Goal: Task Accomplishment & Management: Use online tool/utility

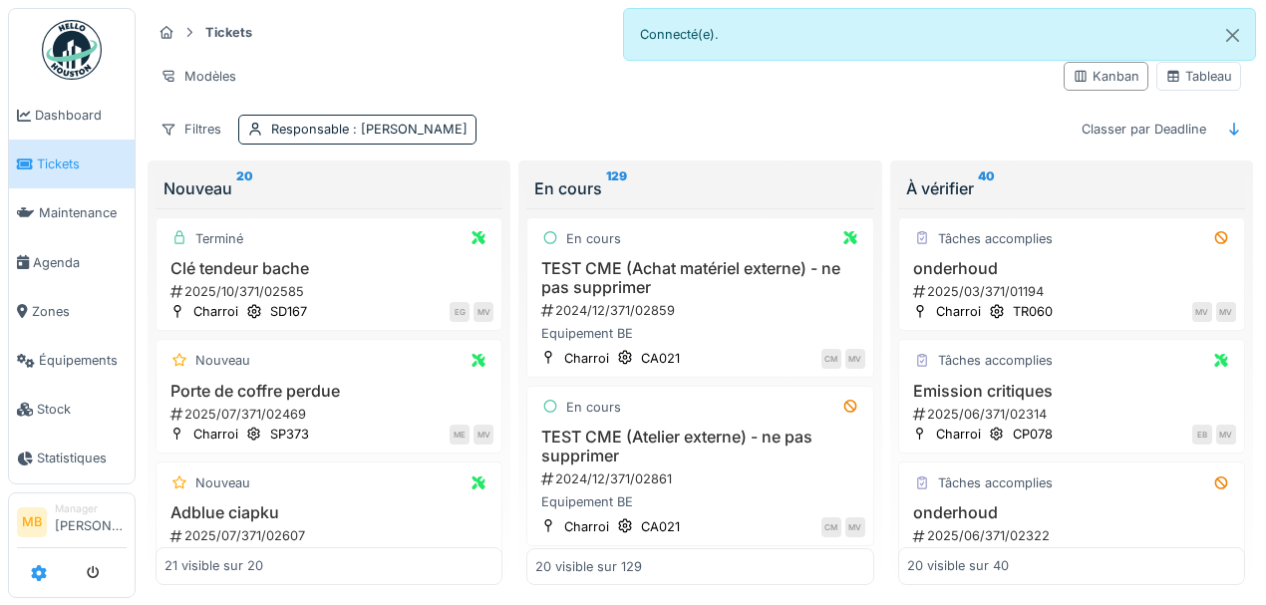
click at [45, 581] on icon at bounding box center [39, 573] width 16 height 16
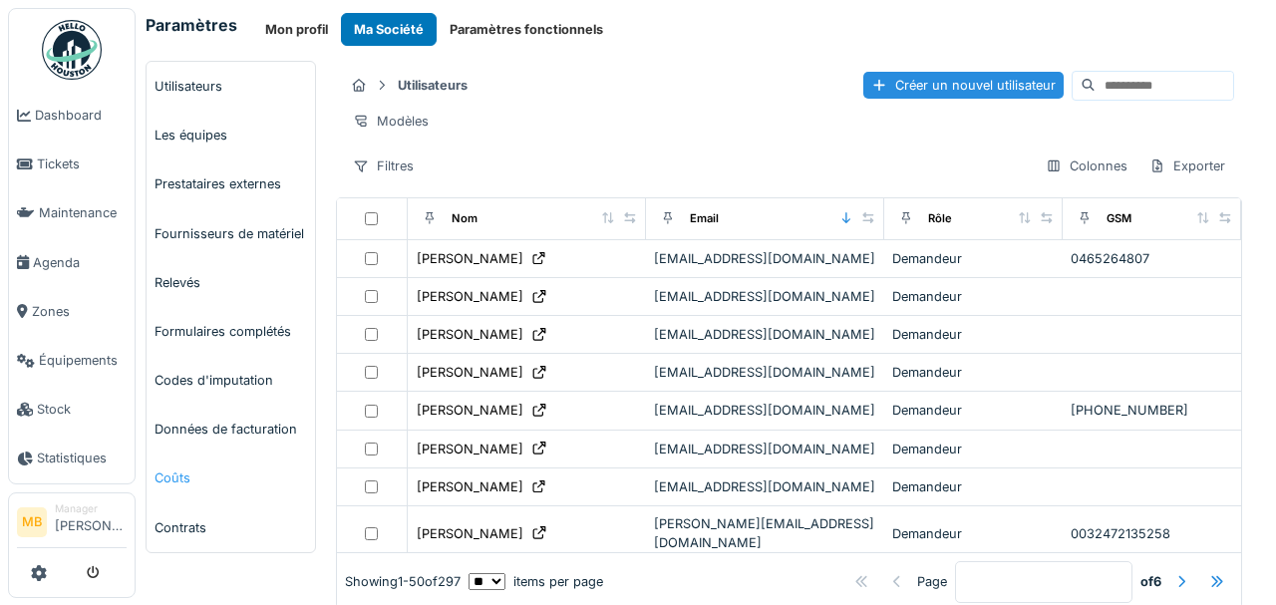
click at [204, 469] on link "Coûts" at bounding box center [230, 477] width 168 height 49
click at [183, 476] on link "Coûts" at bounding box center [230, 477] width 168 height 49
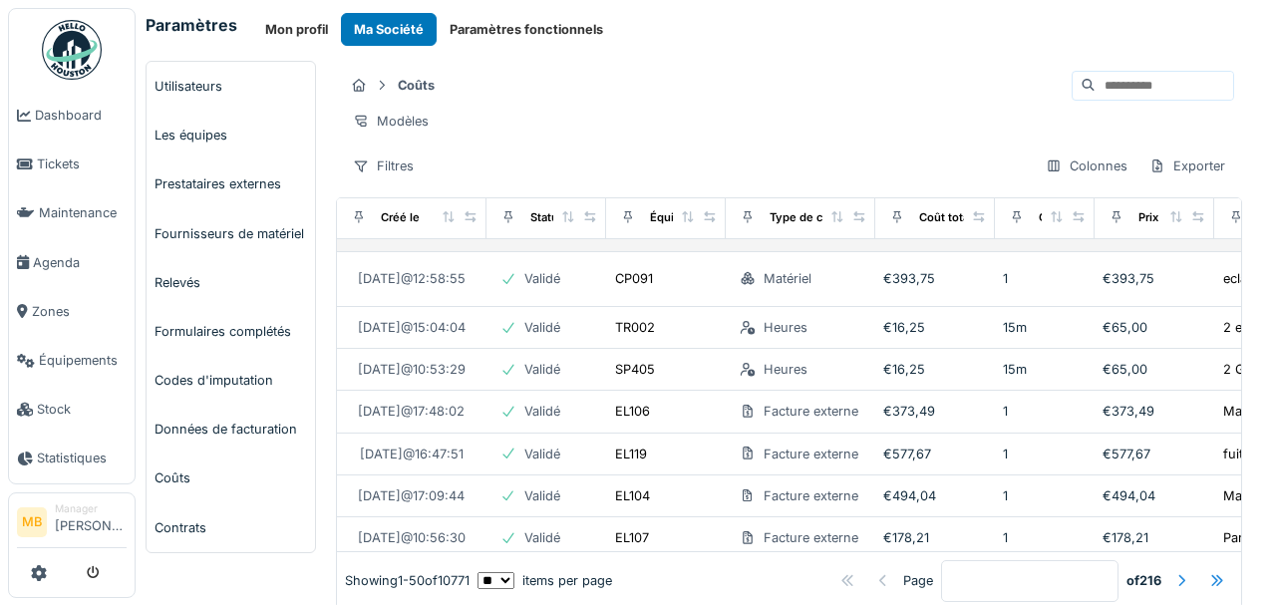
scroll to position [199, 0]
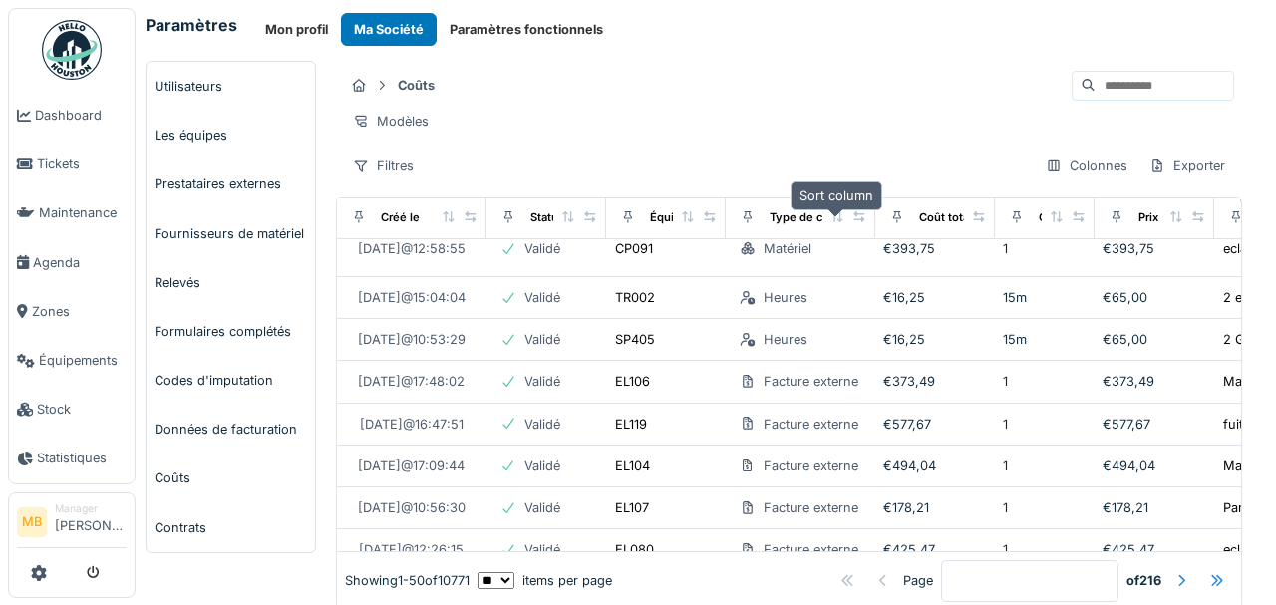
click at [830, 222] on icon at bounding box center [837, 216] width 14 height 11
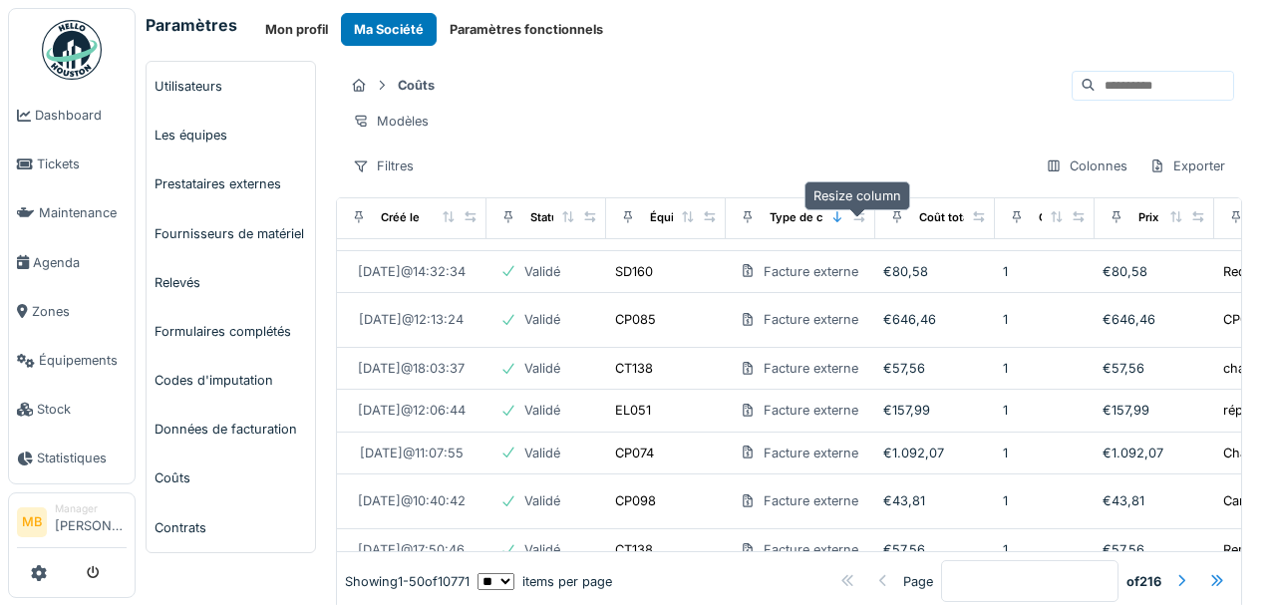
click at [858, 222] on icon at bounding box center [859, 216] width 14 height 11
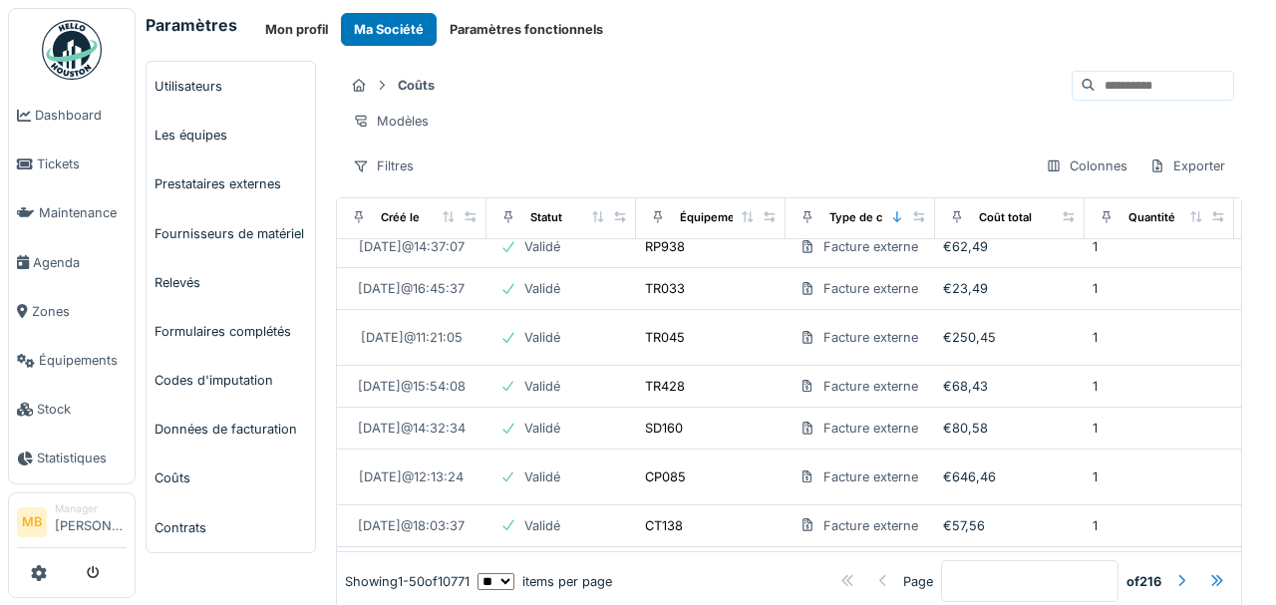
scroll to position [66, 0]
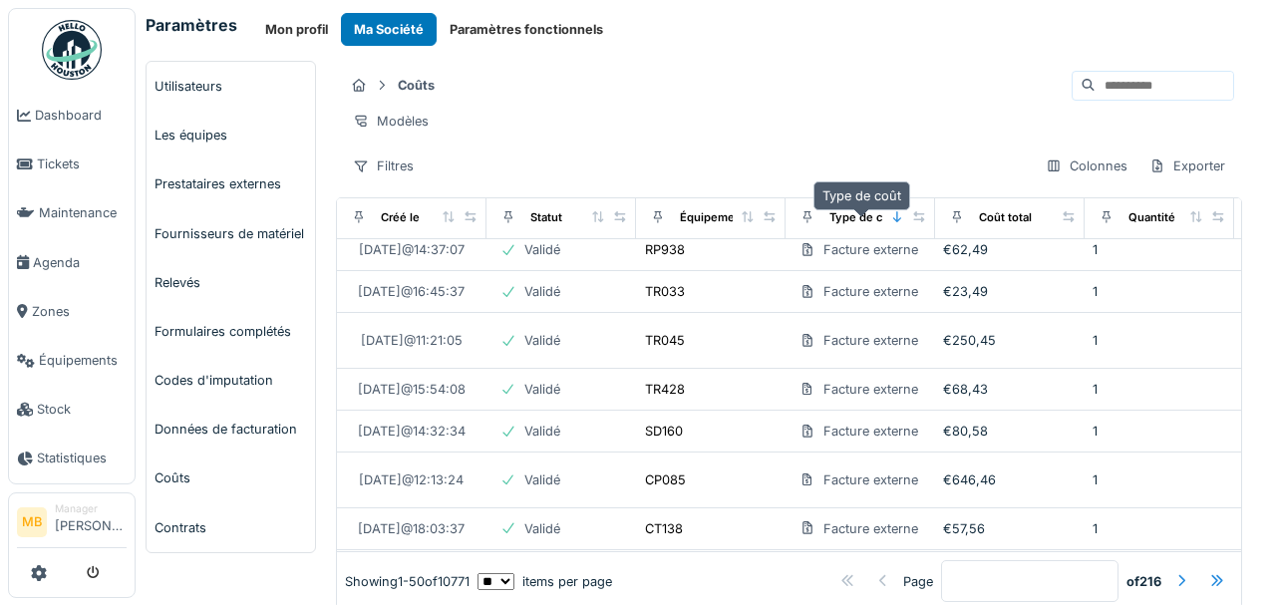
click at [835, 225] on div "Type de coût" at bounding box center [865, 217] width 72 height 17
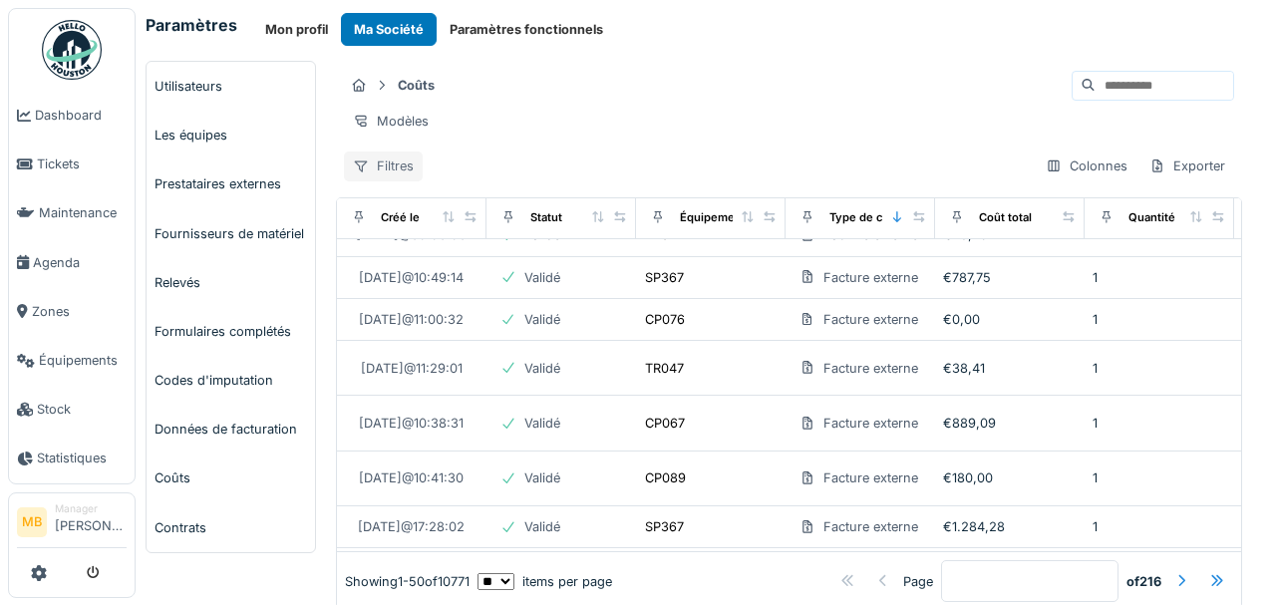
scroll to position [863, 0]
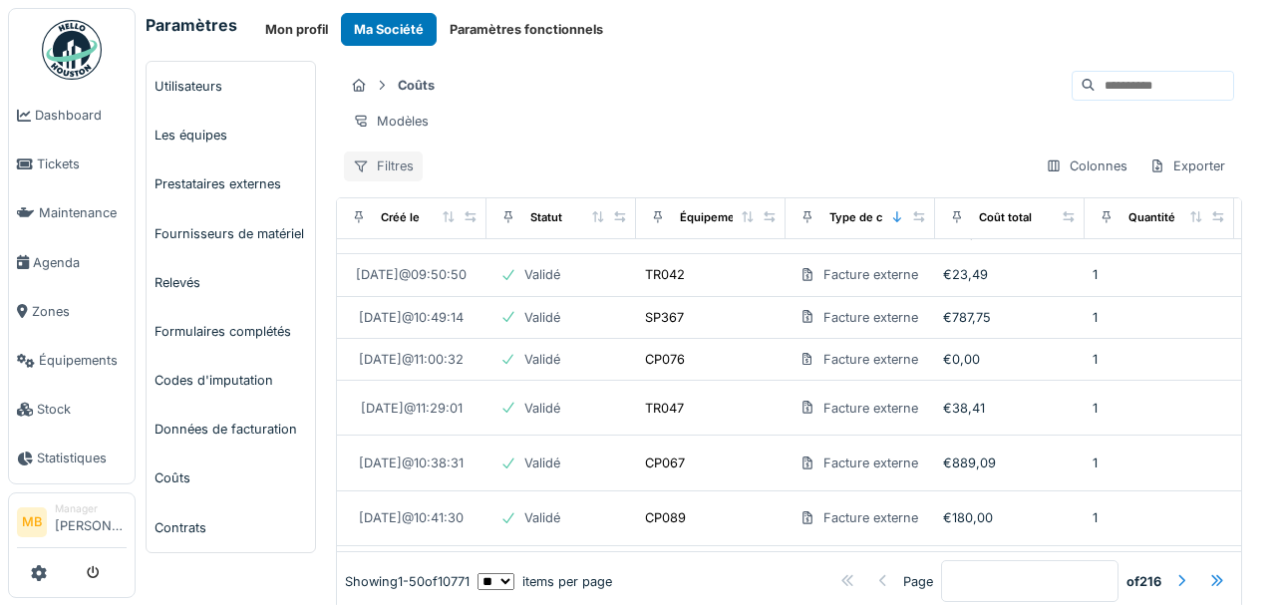
click at [398, 180] on div "Filtres" at bounding box center [383, 165] width 79 height 29
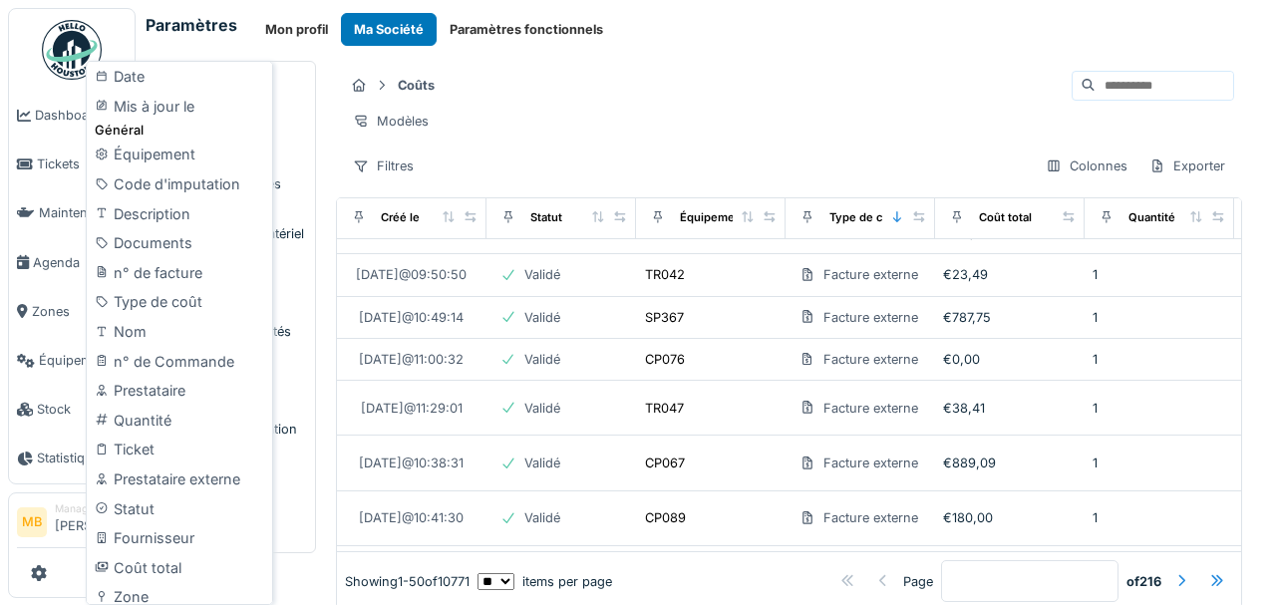
scroll to position [199, 0]
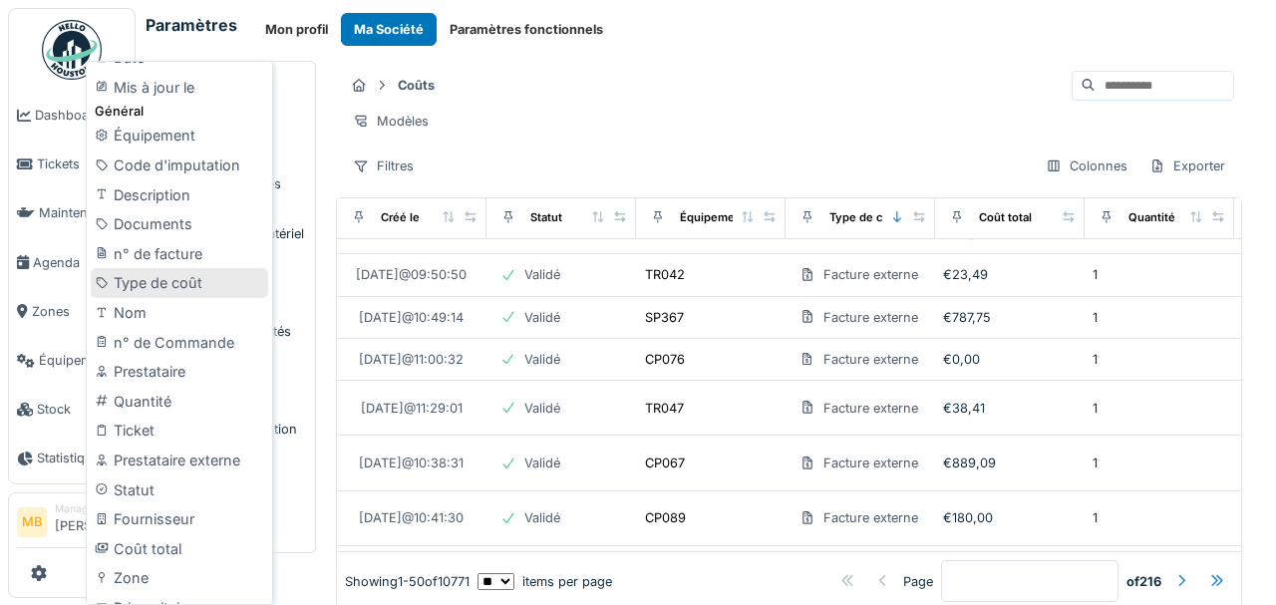
click at [213, 287] on div "Type de coût" at bounding box center [179, 283] width 177 height 30
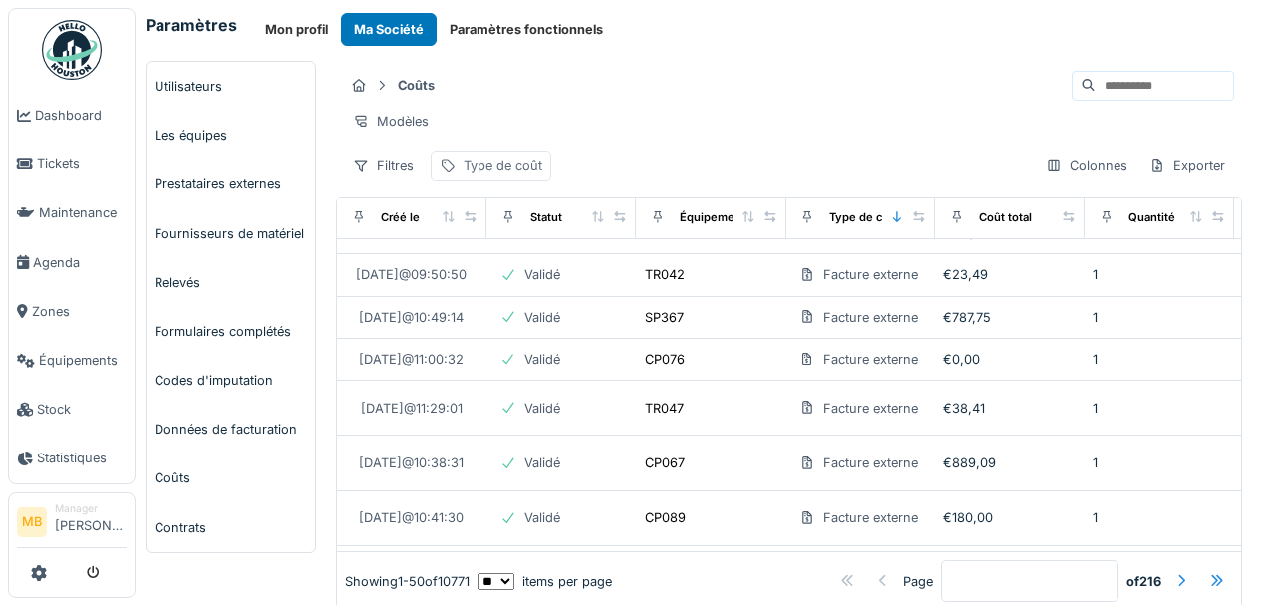
click at [465, 173] on div "Type de coût" at bounding box center [502, 165] width 79 height 19
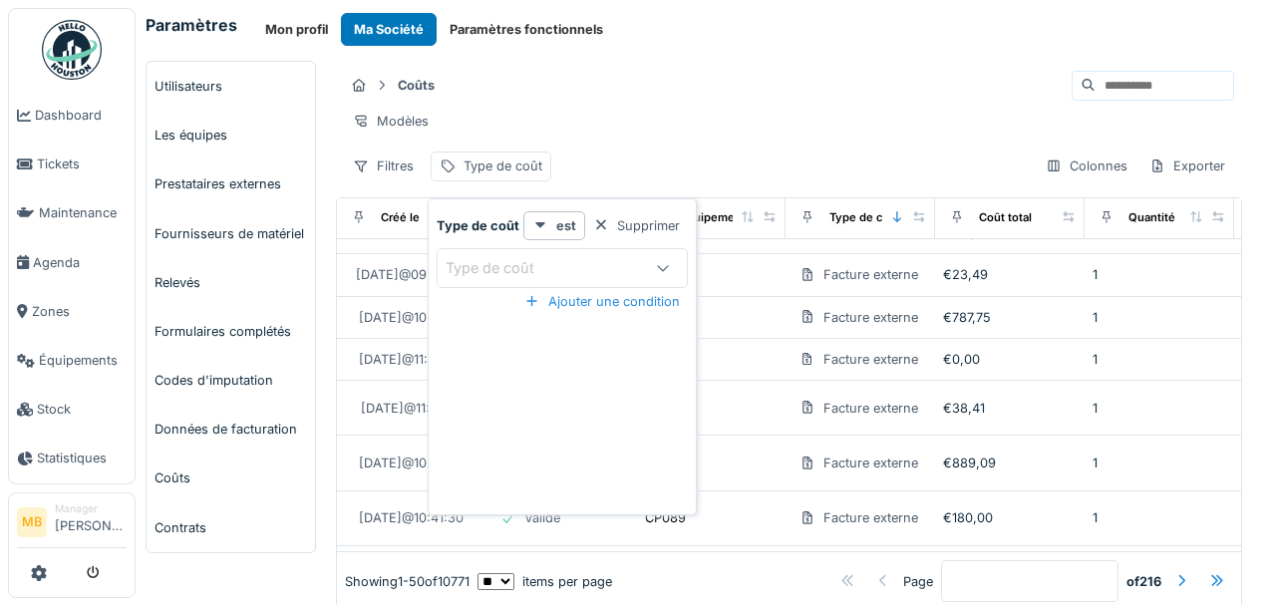
click at [521, 257] on div "Type de coût" at bounding box center [503, 268] width 117 height 22
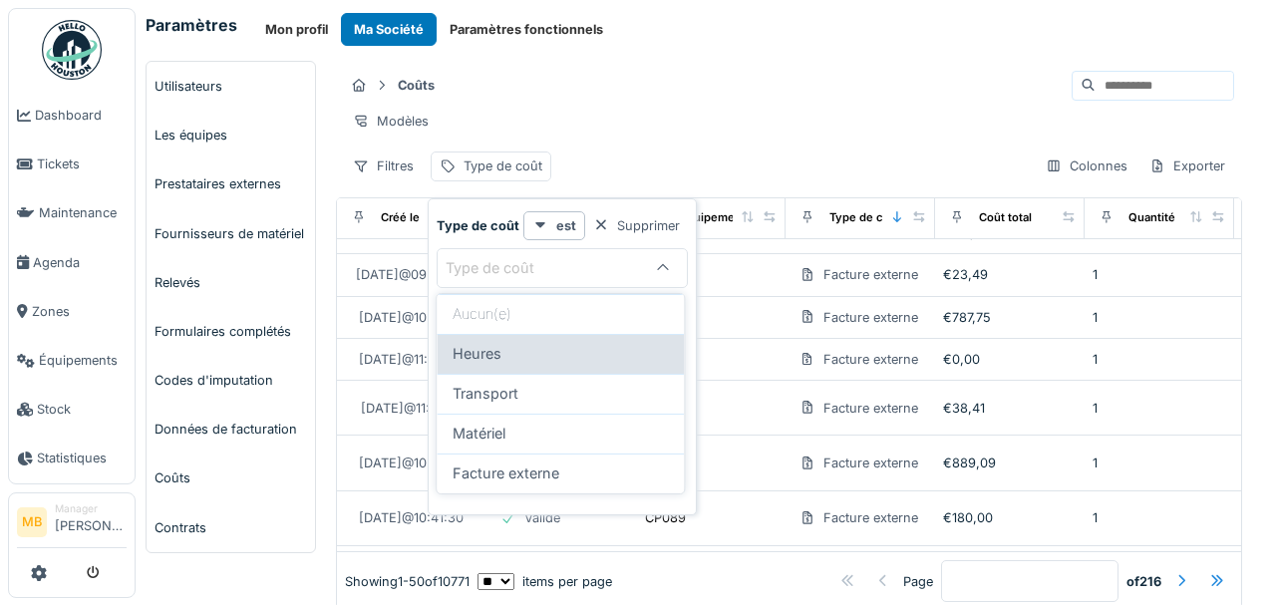
click at [490, 356] on span "Heures" at bounding box center [476, 354] width 49 height 22
type input "*****"
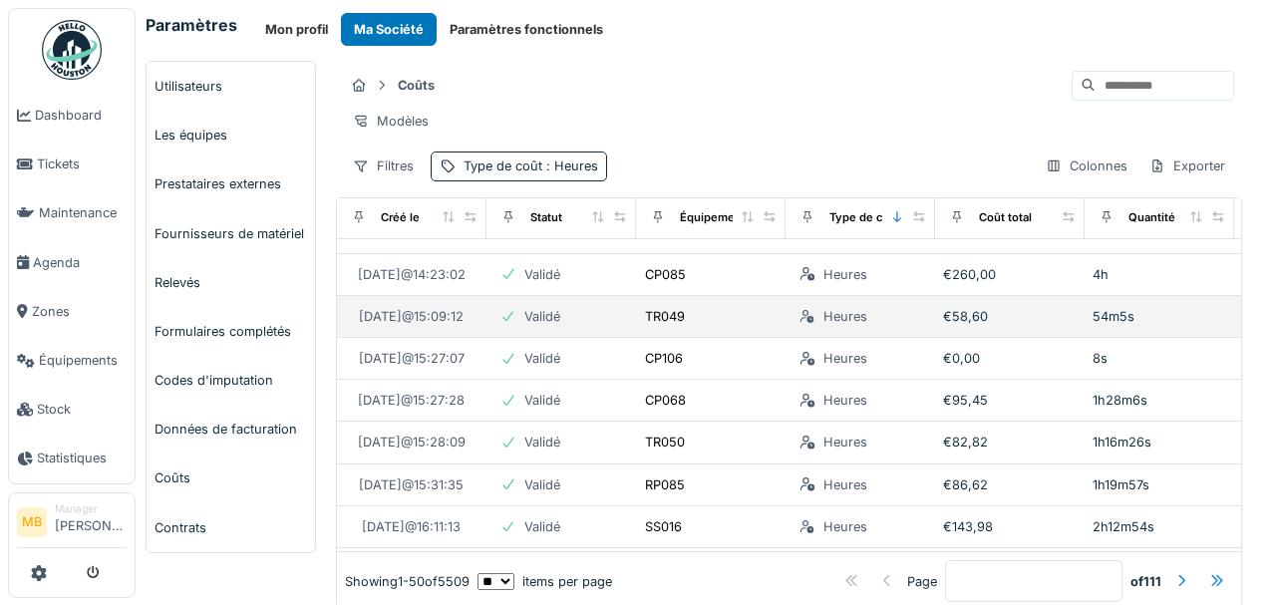
scroll to position [1766, 0]
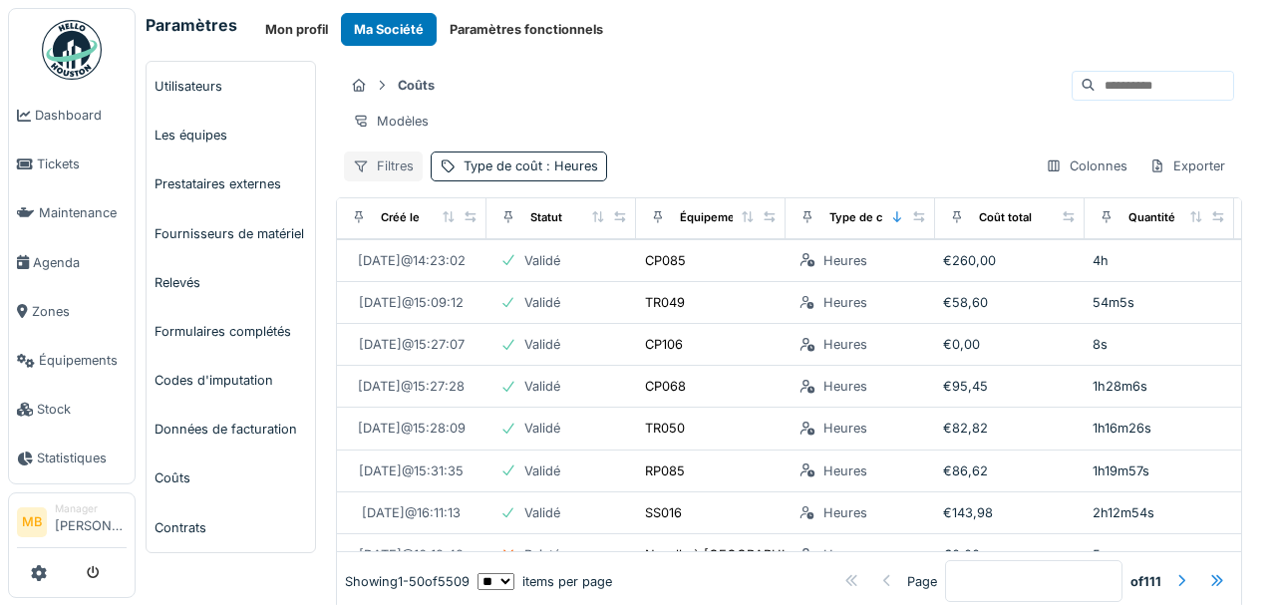
click at [400, 179] on div "Filtres" at bounding box center [383, 165] width 79 height 29
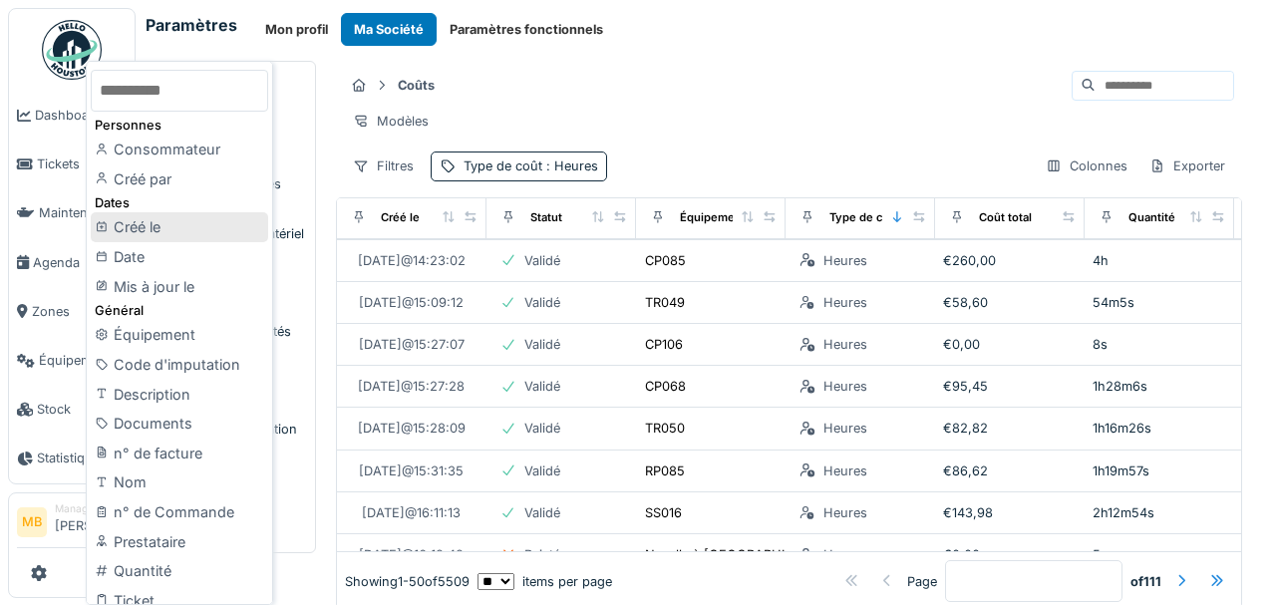
click at [191, 225] on div "Créé le" at bounding box center [179, 227] width 177 height 30
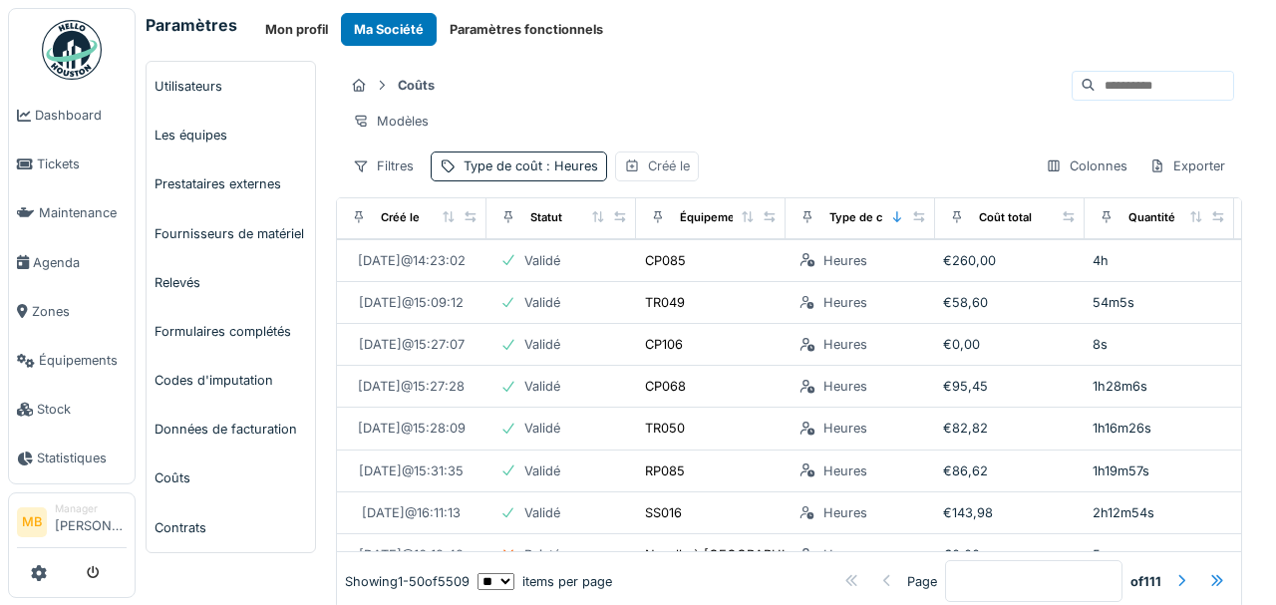
click at [663, 175] on div "Créé le" at bounding box center [669, 165] width 42 height 19
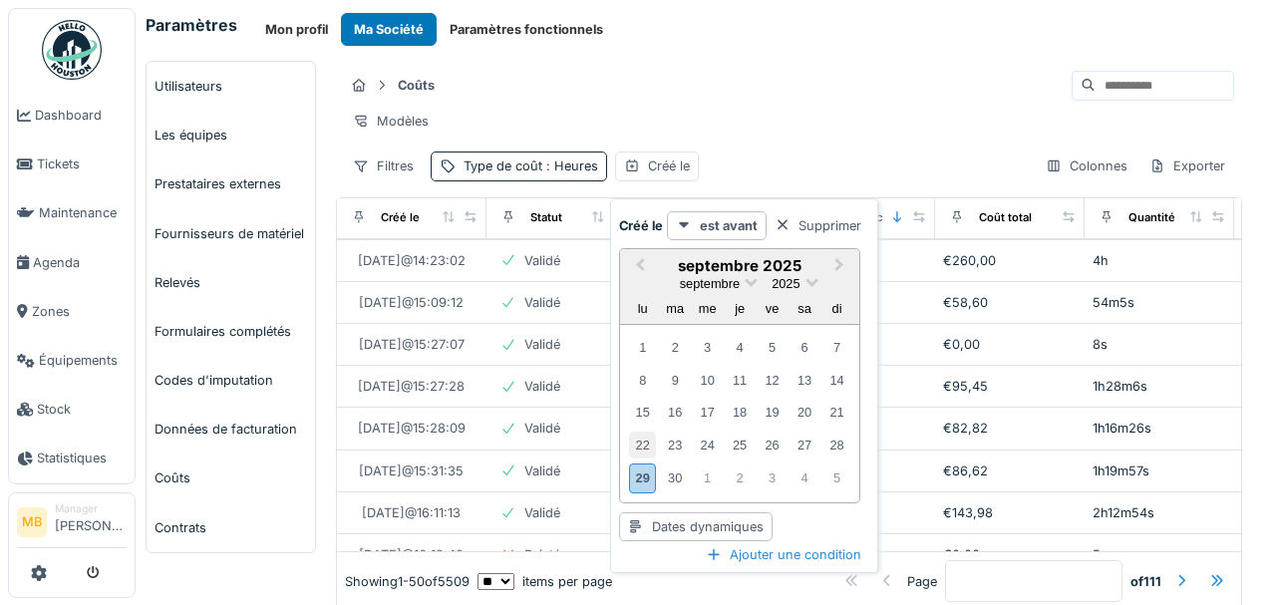
click at [644, 445] on div "22" at bounding box center [642, 445] width 27 height 27
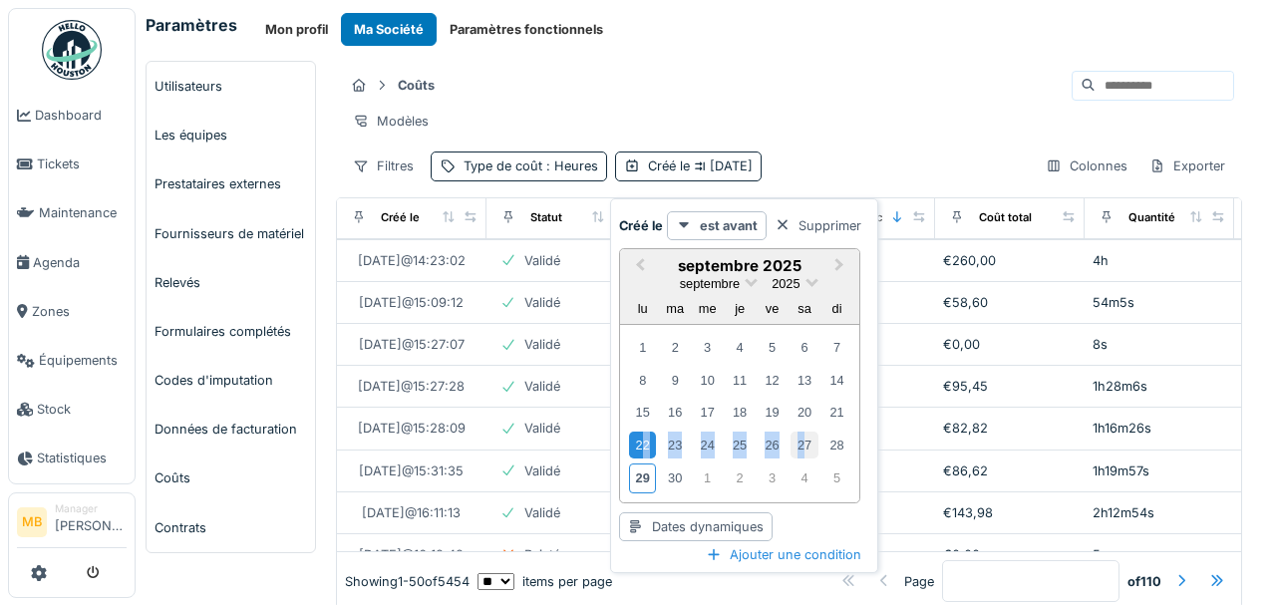
click at [807, 440] on div "27" at bounding box center [803, 445] width 27 height 27
click at [827, 167] on div "Filtres Type de coût : Heures Créé le [DATE] Colonnes Exporter" at bounding box center [789, 165] width 890 height 29
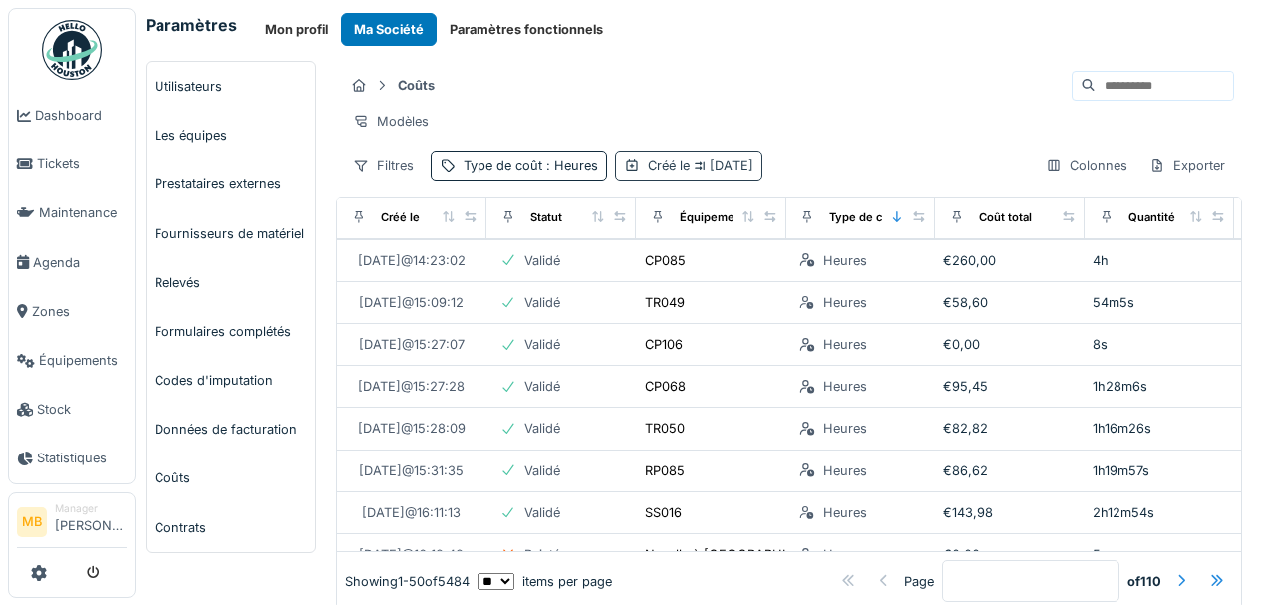
click at [710, 173] on span "[DATE]" at bounding box center [721, 165] width 63 height 15
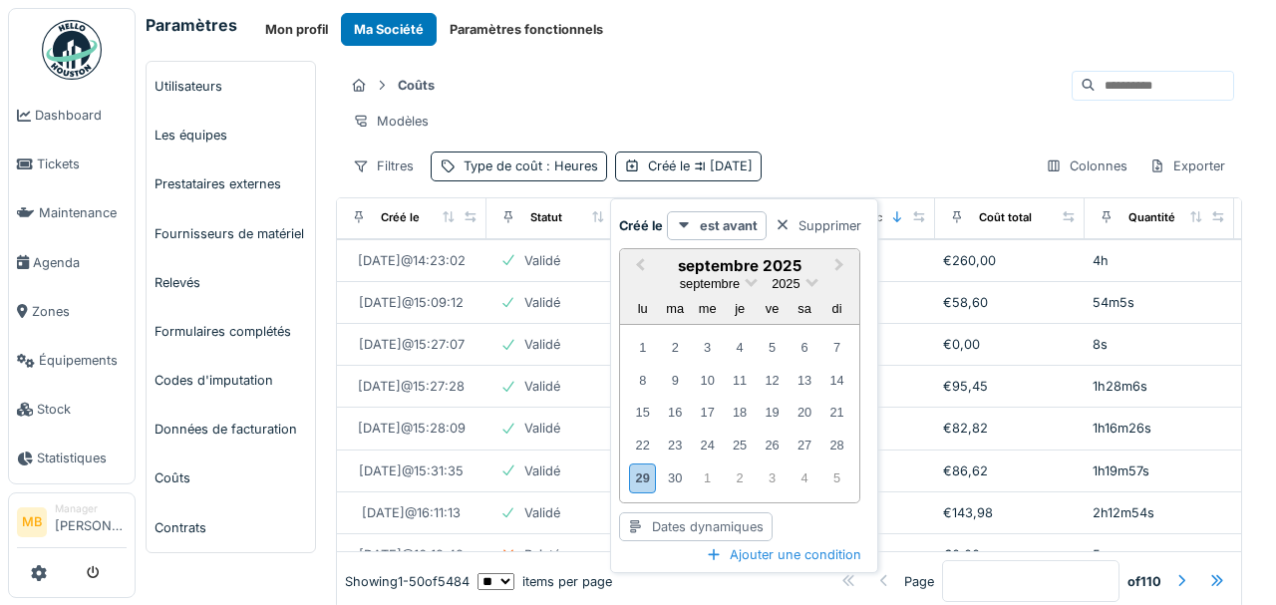
click at [674, 518] on div "Dates dynamiques" at bounding box center [695, 526] width 153 height 29
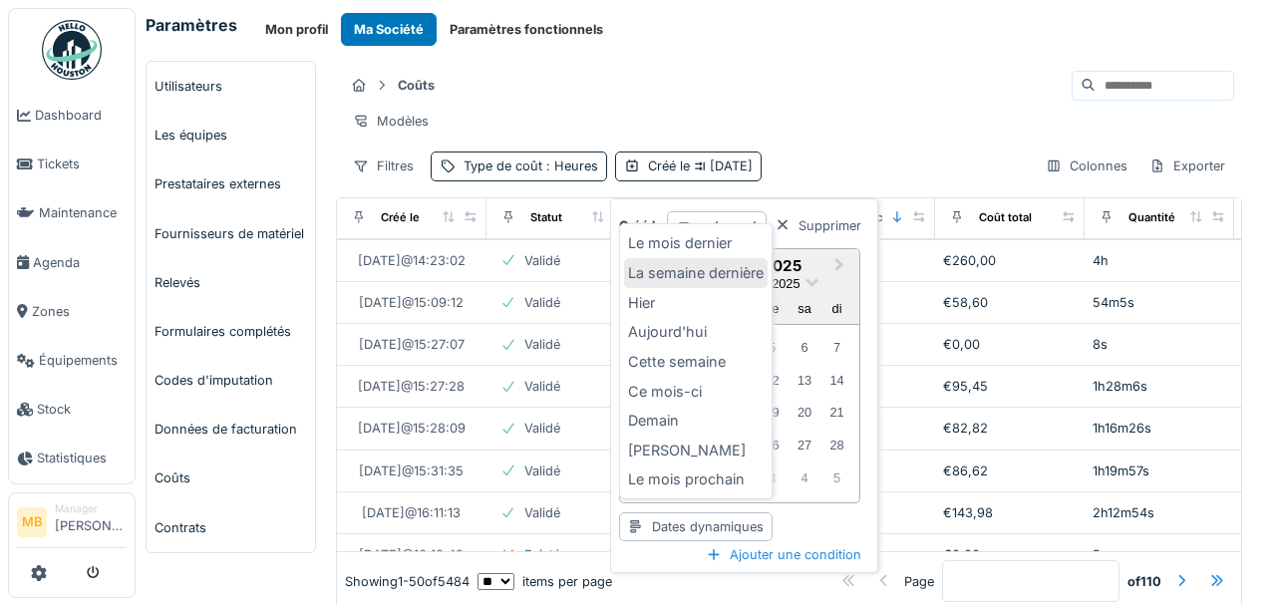
click at [682, 279] on div "La semaine dernière" at bounding box center [696, 273] width 144 height 30
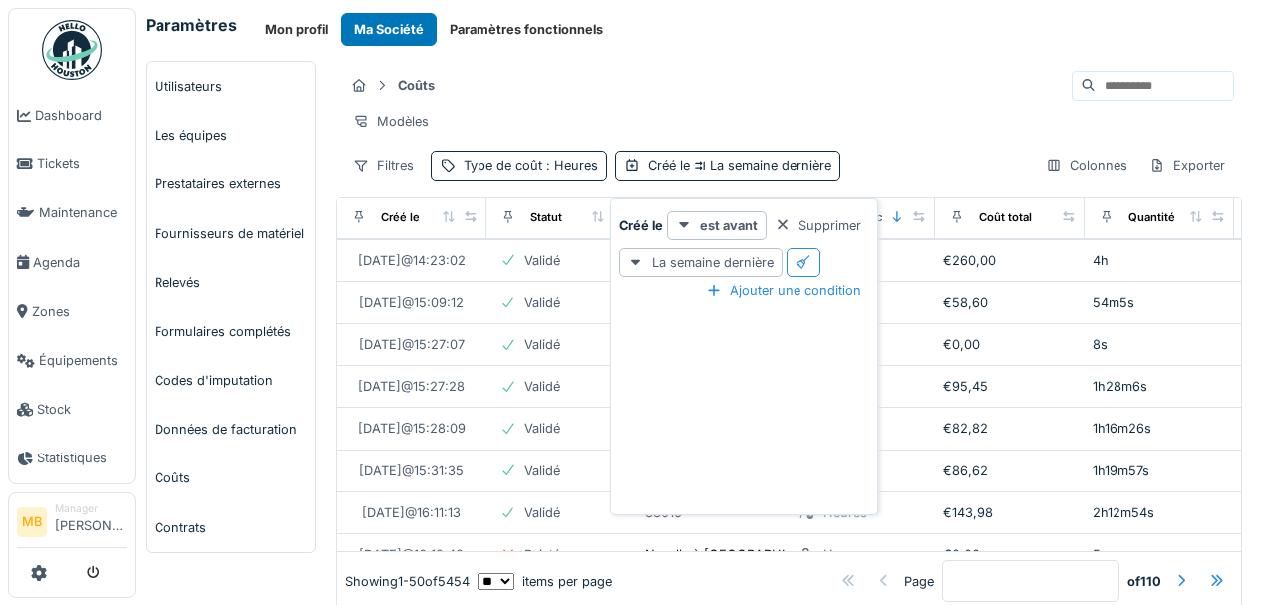
click at [894, 180] on div "Filtres Type de coût : Heures Créé le La semaine dernière Colonnes Exporter" at bounding box center [789, 165] width 890 height 29
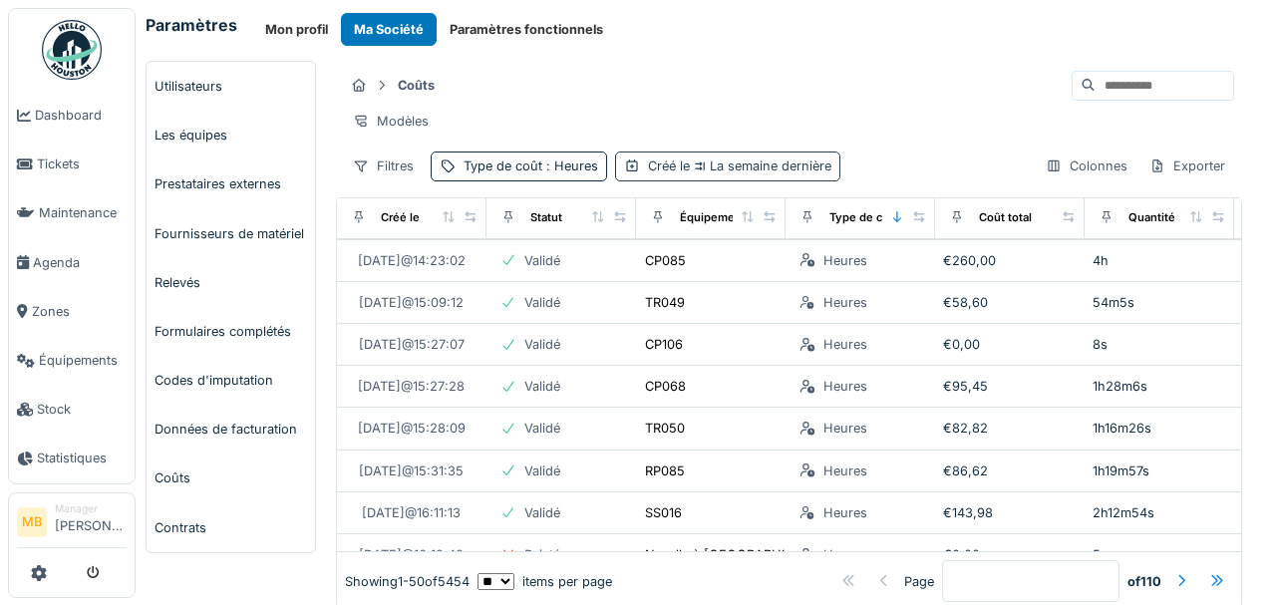
click at [720, 175] on div "Créé le La semaine dernière" at bounding box center [739, 165] width 183 height 19
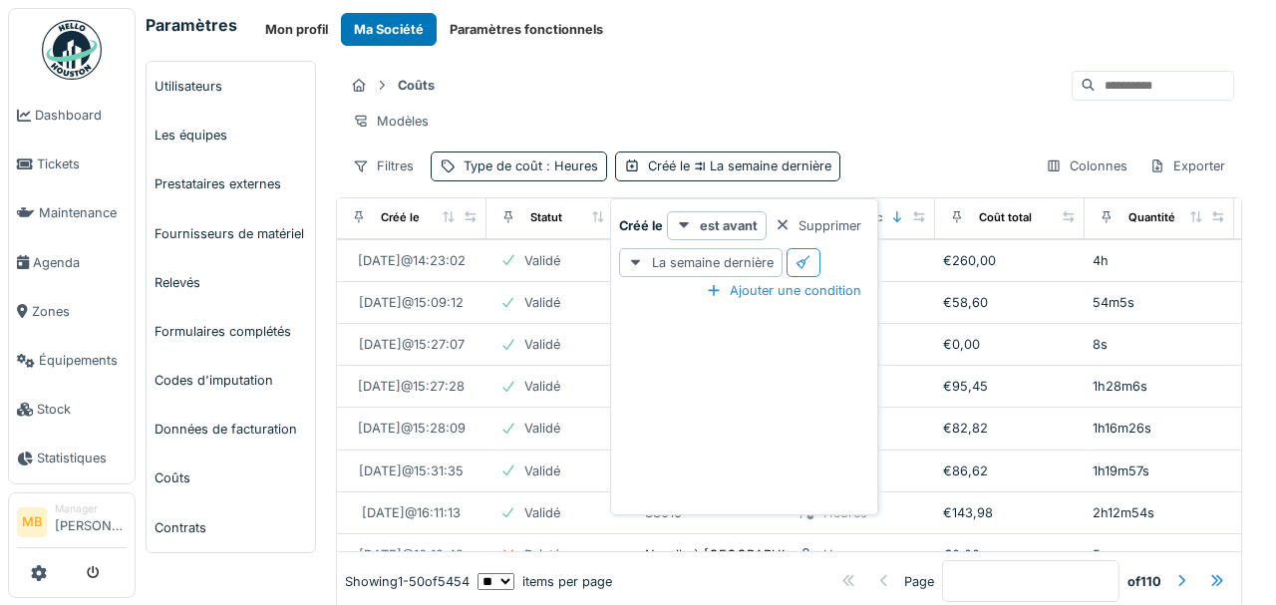
click at [353, 189] on div "[PERSON_NAME] Modèles Filtres Type de coût : Heures Créé le La semaine dernière…" at bounding box center [789, 125] width 906 height 129
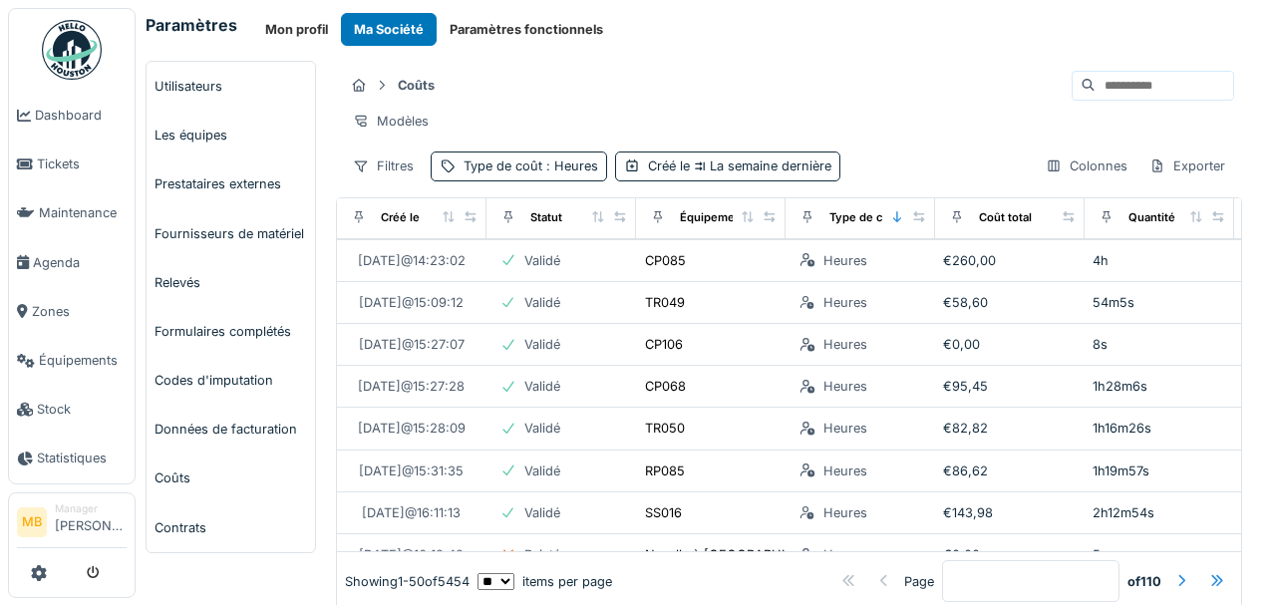
click at [865, 176] on div "Filtres Type de coût : Heures Créé le La semaine dernière Colonnes Exporter" at bounding box center [789, 165] width 890 height 29
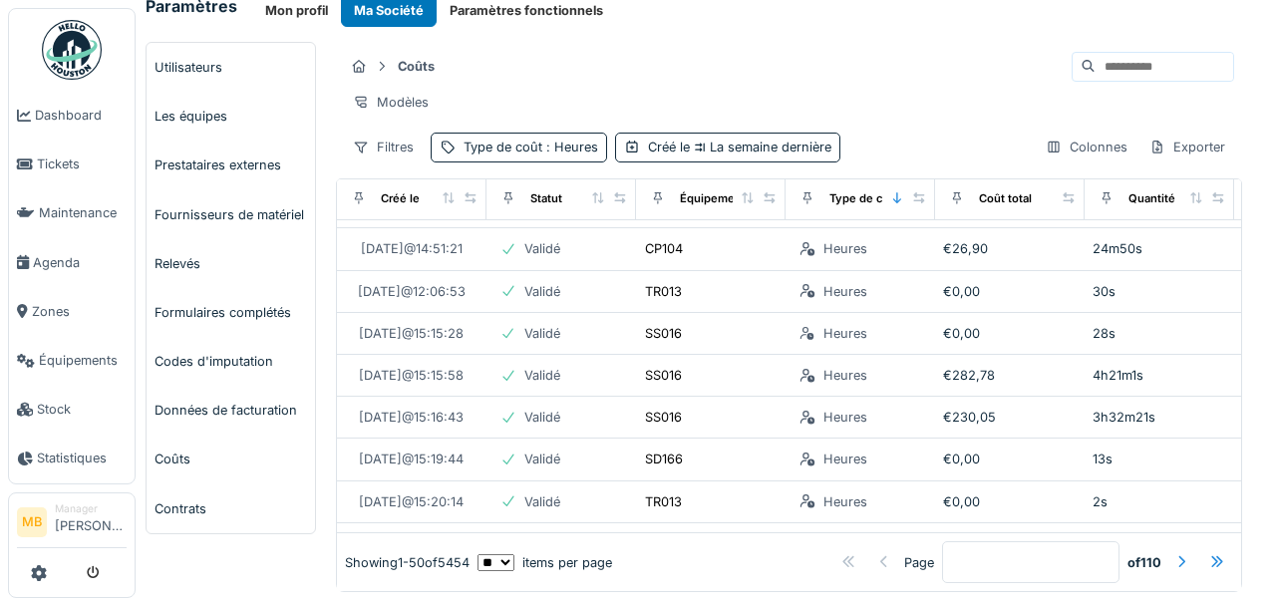
scroll to position [0, 0]
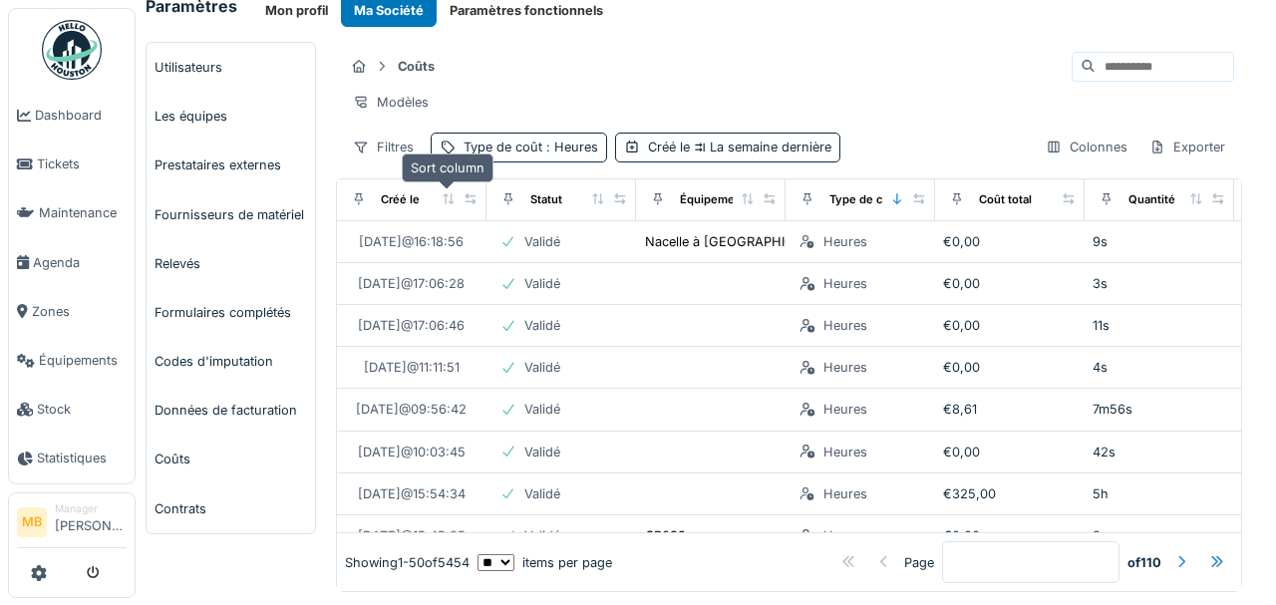
click at [443, 199] on icon at bounding box center [447, 198] width 11 height 11
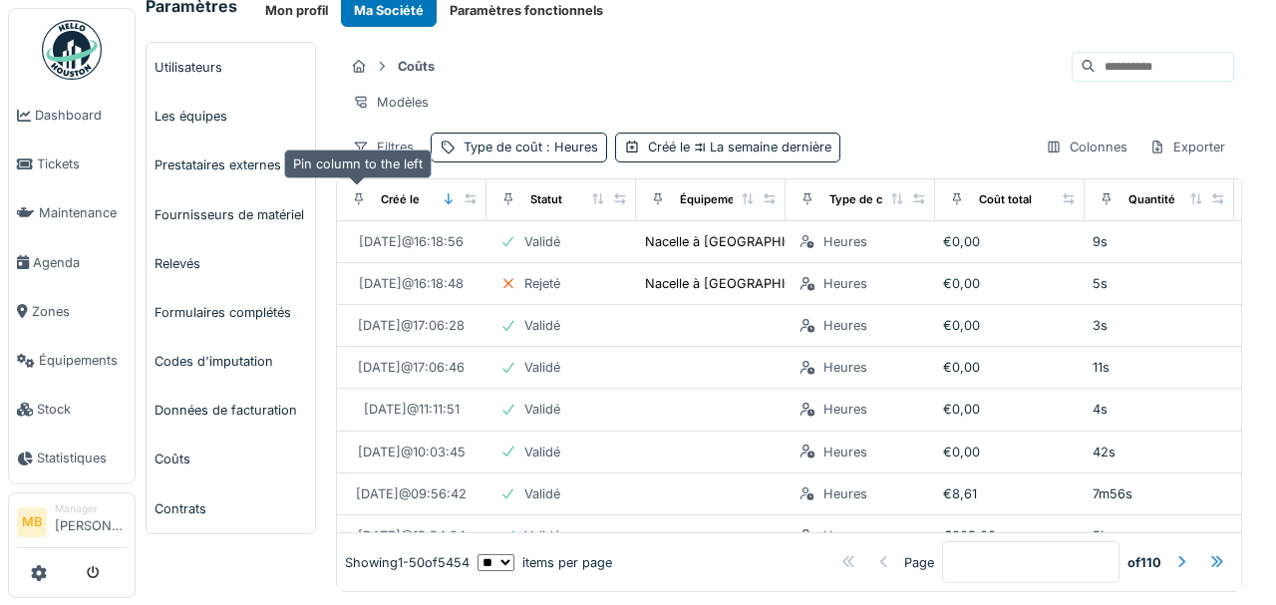
click at [357, 200] on icon at bounding box center [359, 198] width 14 height 11
click at [678, 144] on div "Créé le La semaine dernière" at bounding box center [739, 147] width 183 height 19
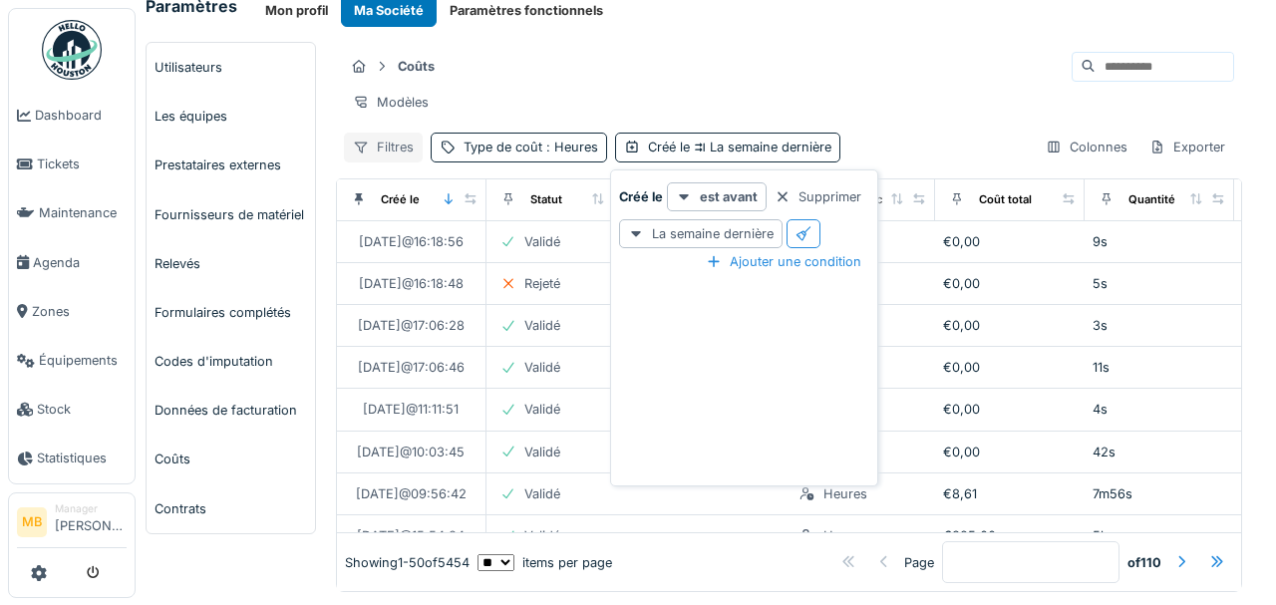
click at [373, 144] on div "Filtres" at bounding box center [383, 147] width 79 height 29
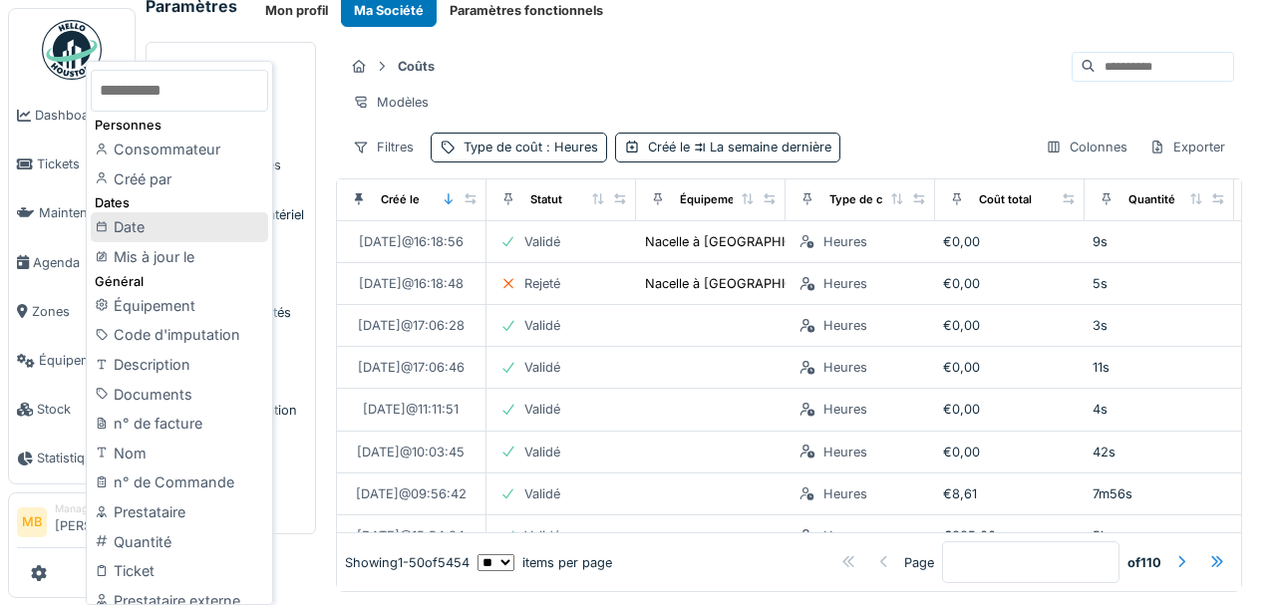
click at [211, 230] on div "Date" at bounding box center [179, 227] width 177 height 30
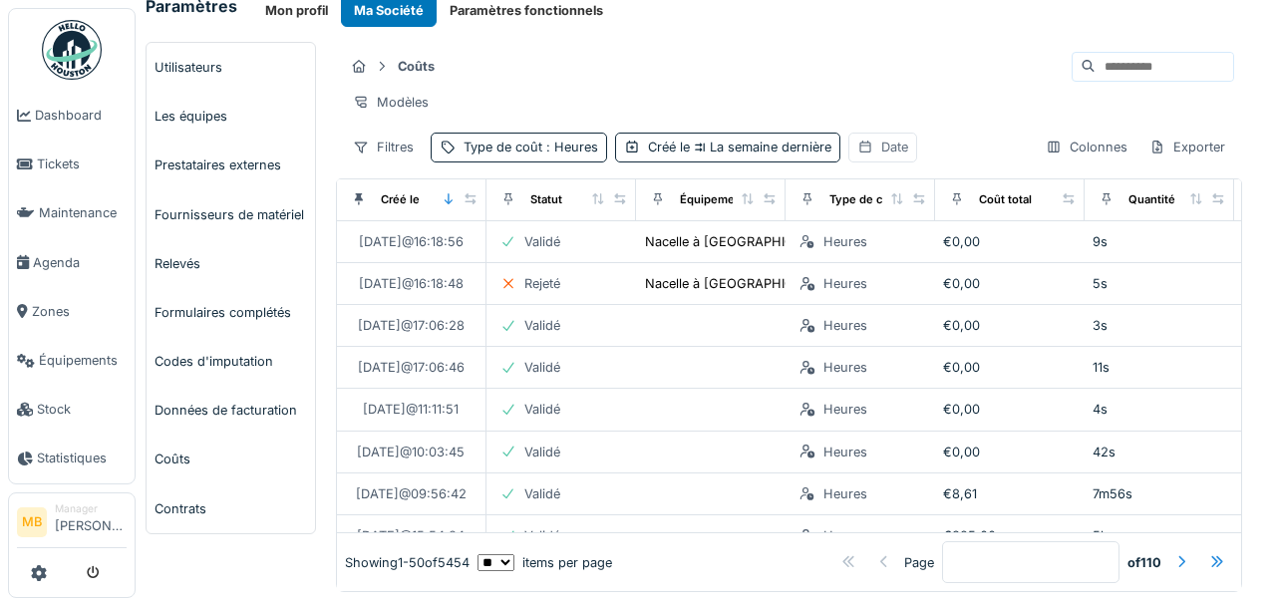
click at [887, 150] on div "Date" at bounding box center [894, 147] width 27 height 19
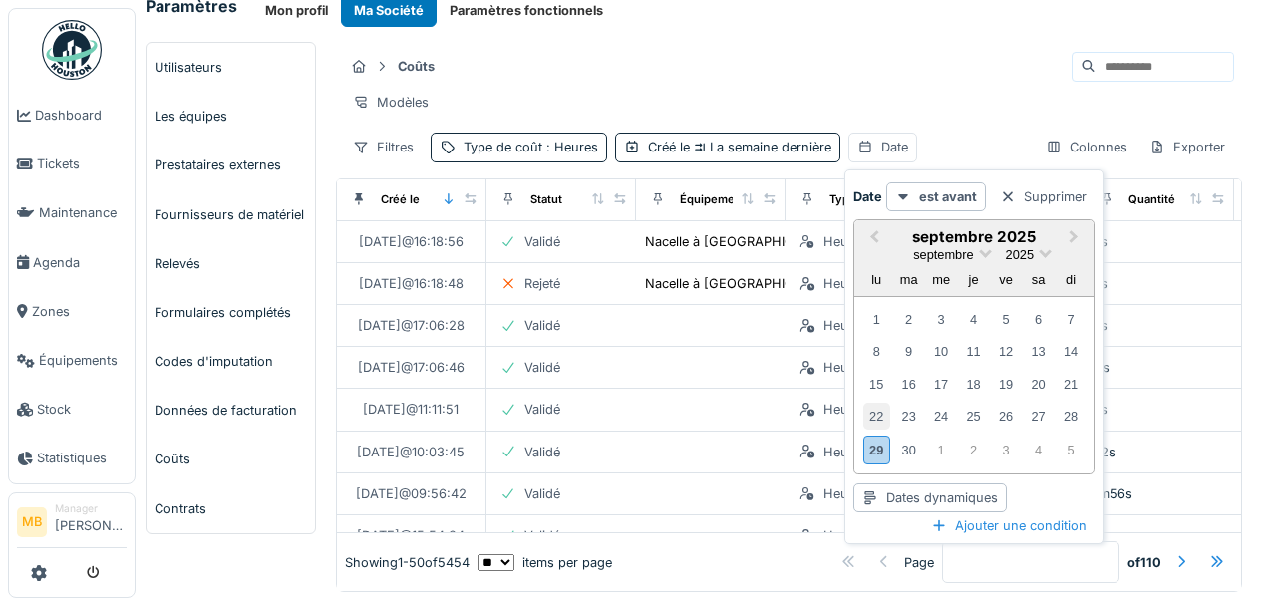
click at [873, 415] on div "22" at bounding box center [876, 416] width 27 height 27
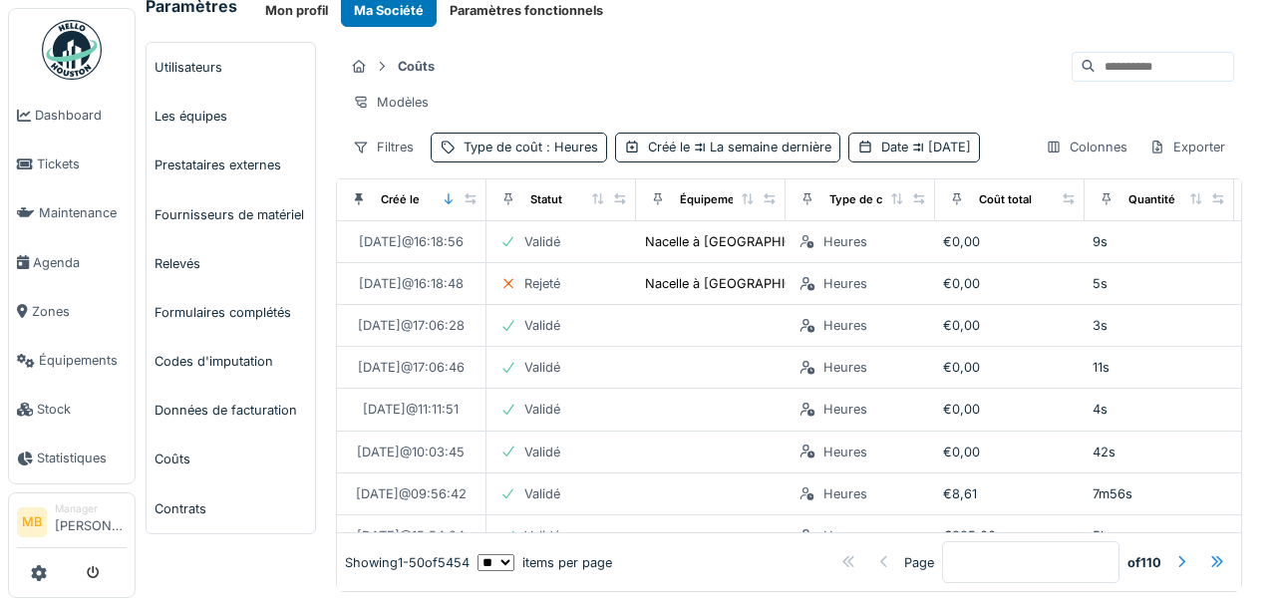
click at [761, 161] on div "Filtres Type de coût : Heures Créé le La semaine dernière Date [DATE]" at bounding box center [662, 147] width 636 height 29
click at [353, 204] on icon at bounding box center [359, 198] width 14 height 11
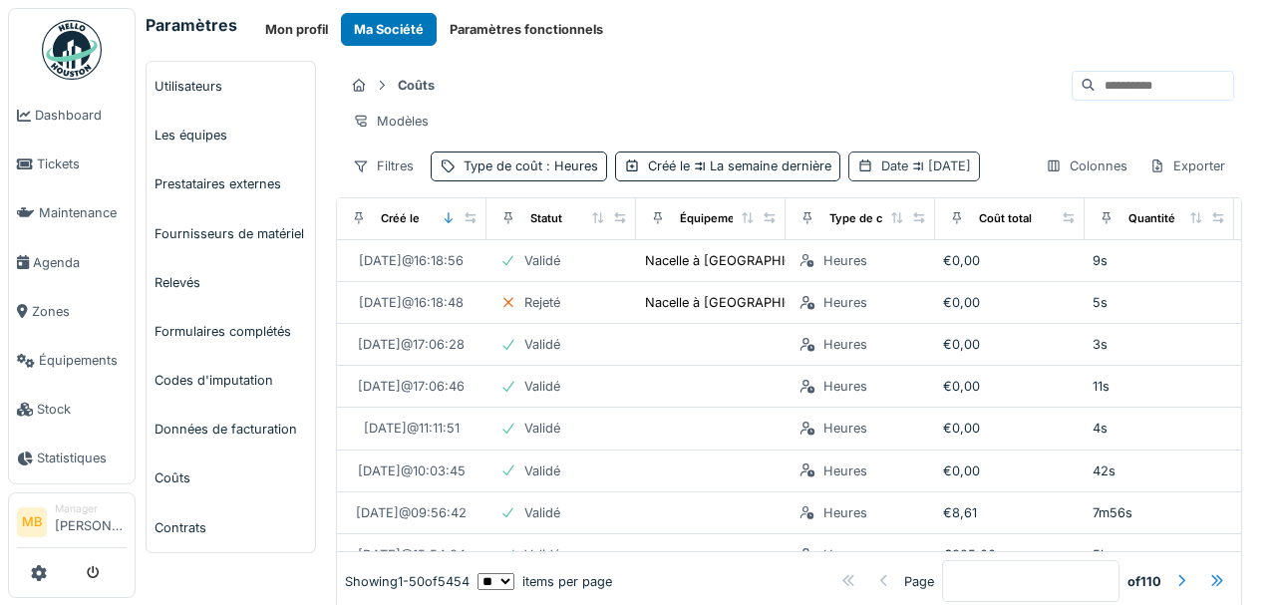
drag, startPoint x: 391, startPoint y: 218, endPoint x: 375, endPoint y: 210, distance: 17.8
click at [881, 175] on div "Date [DATE]" at bounding box center [926, 165] width 90 height 19
click at [359, 172] on icon at bounding box center [361, 165] width 16 height 13
drag, startPoint x: 441, startPoint y: 215, endPoint x: 709, endPoint y: 197, distance: 267.7
click at [721, 180] on div "Filtres Type de coût : Heures Créé le La semaine dernière Date [DATE]" at bounding box center [662, 165] width 636 height 29
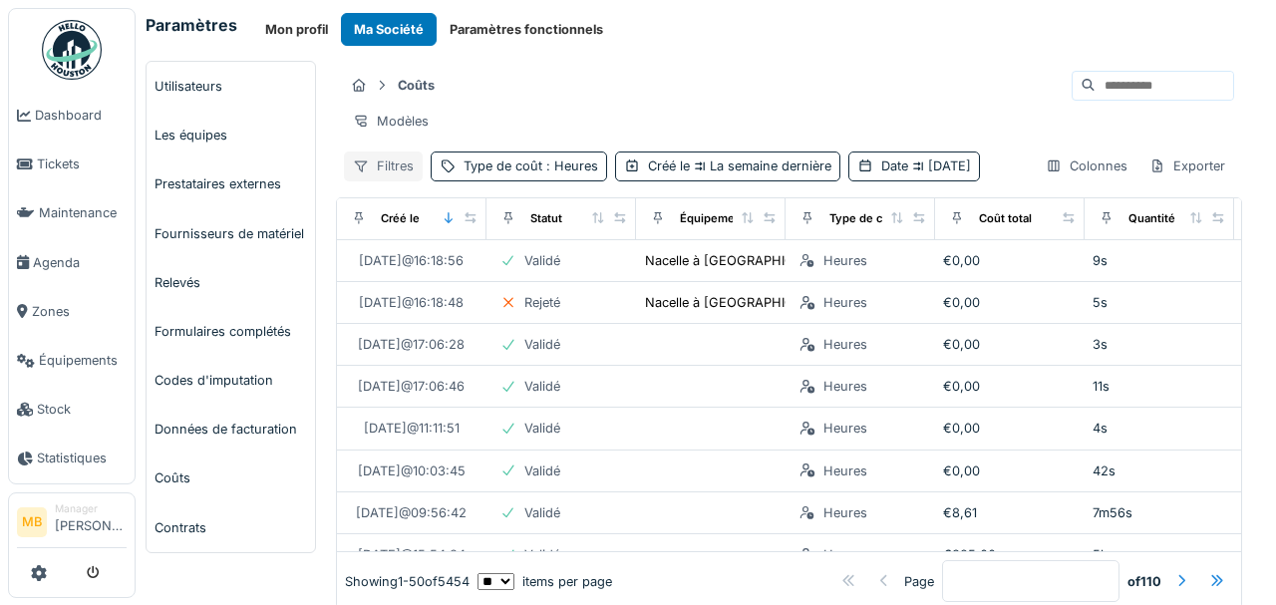
click at [389, 175] on div "Filtres" at bounding box center [383, 165] width 79 height 29
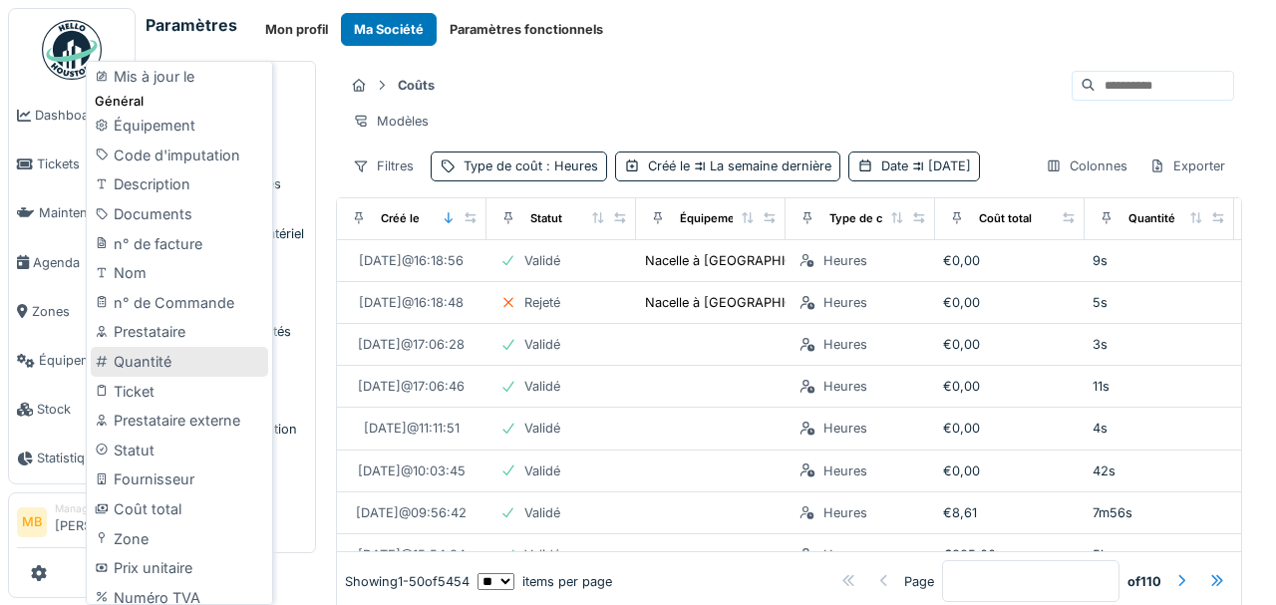
scroll to position [160, 0]
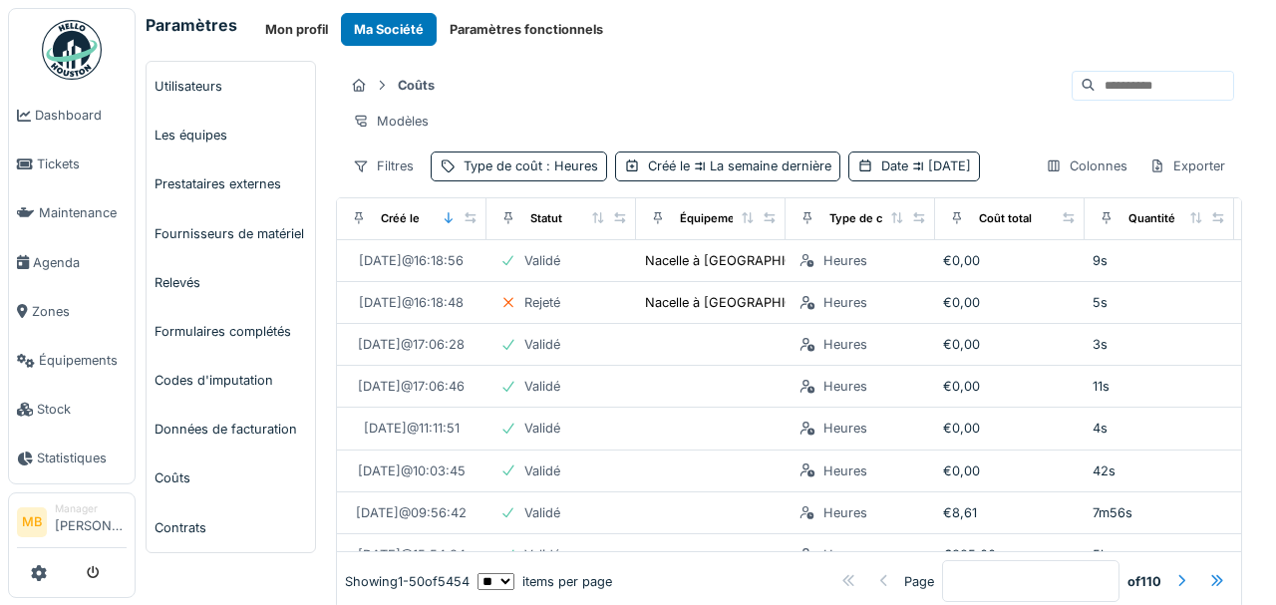
click at [511, 132] on div "Modèles" at bounding box center [789, 121] width 890 height 29
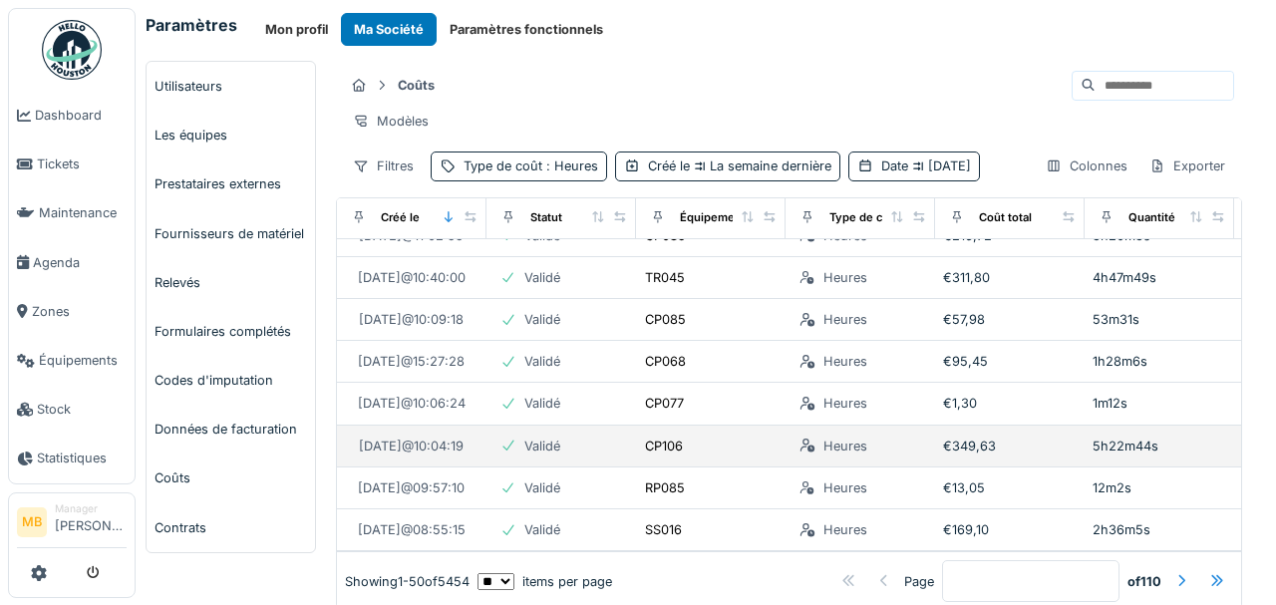
scroll to position [28, 0]
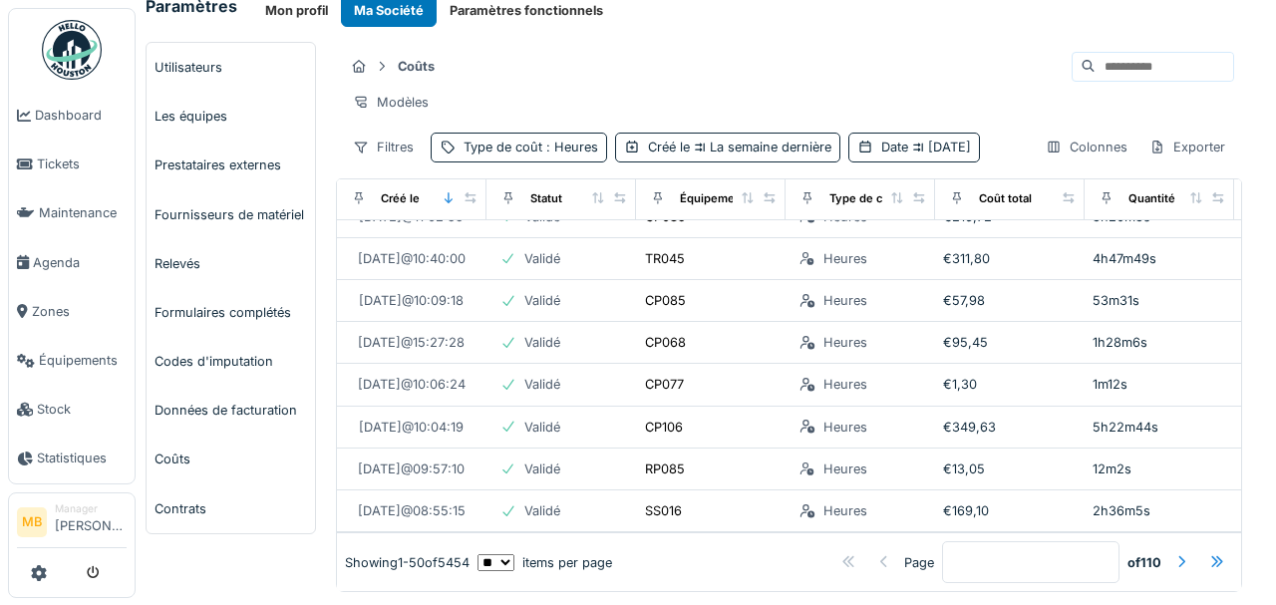
click at [514, 554] on select "** ** ** *** *** ***" at bounding box center [495, 562] width 37 height 17
click at [490, 554] on select "** ** ** *** *** ***" at bounding box center [495, 562] width 37 height 17
click at [514, 554] on select "** ** ** *** *** ***" at bounding box center [495, 562] width 37 height 17
select select "**"
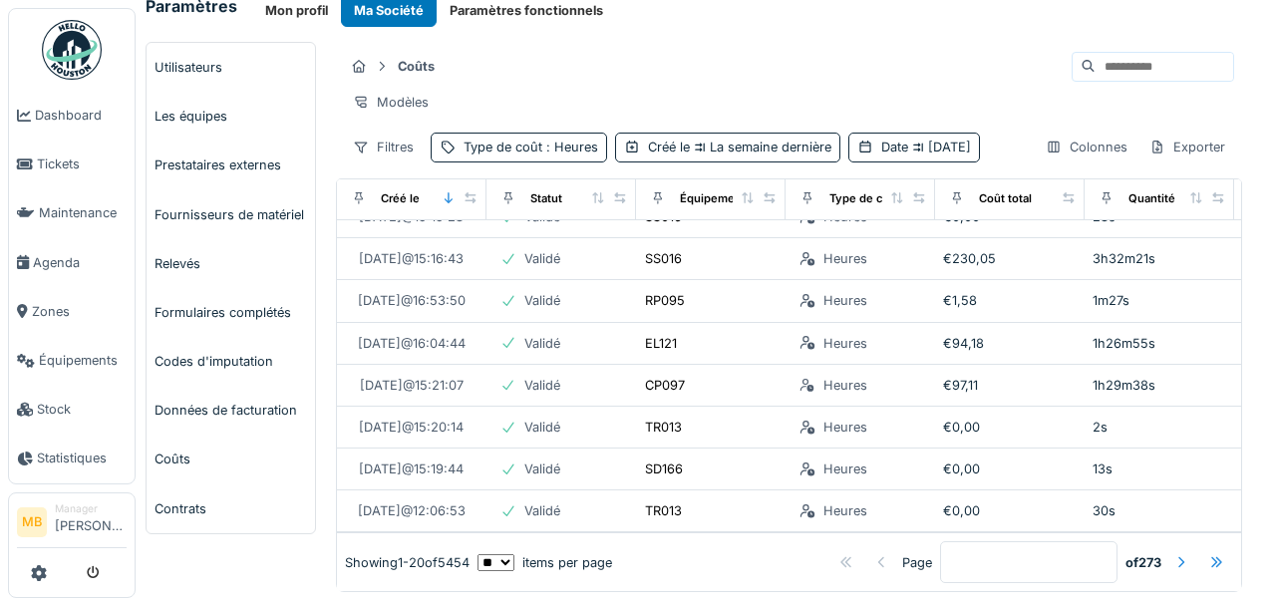
click at [491, 554] on select "** ** ** *** *** ***" at bounding box center [495, 562] width 37 height 17
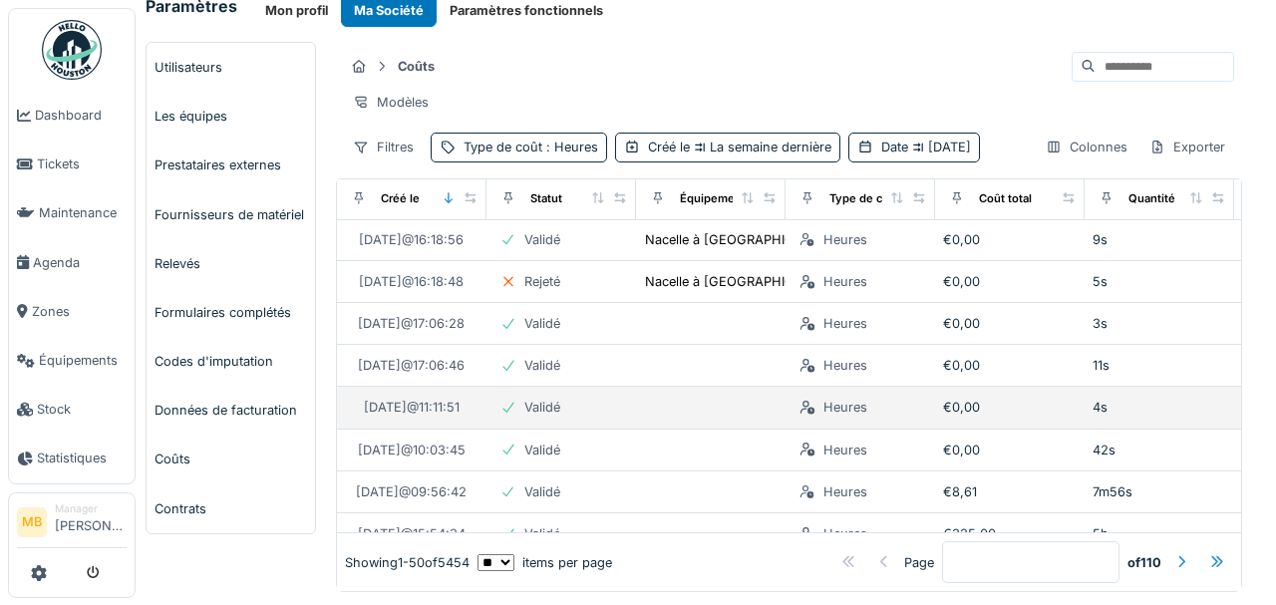
scroll to position [0, 0]
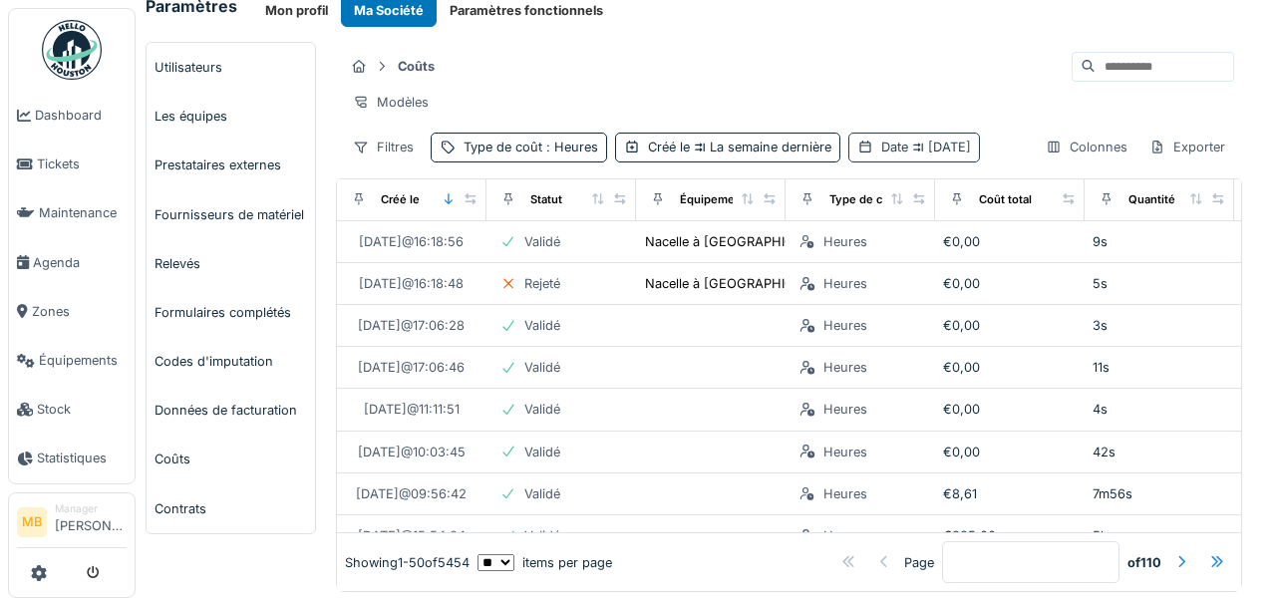
click at [908, 154] on span "[DATE]" at bounding box center [939, 147] width 63 height 15
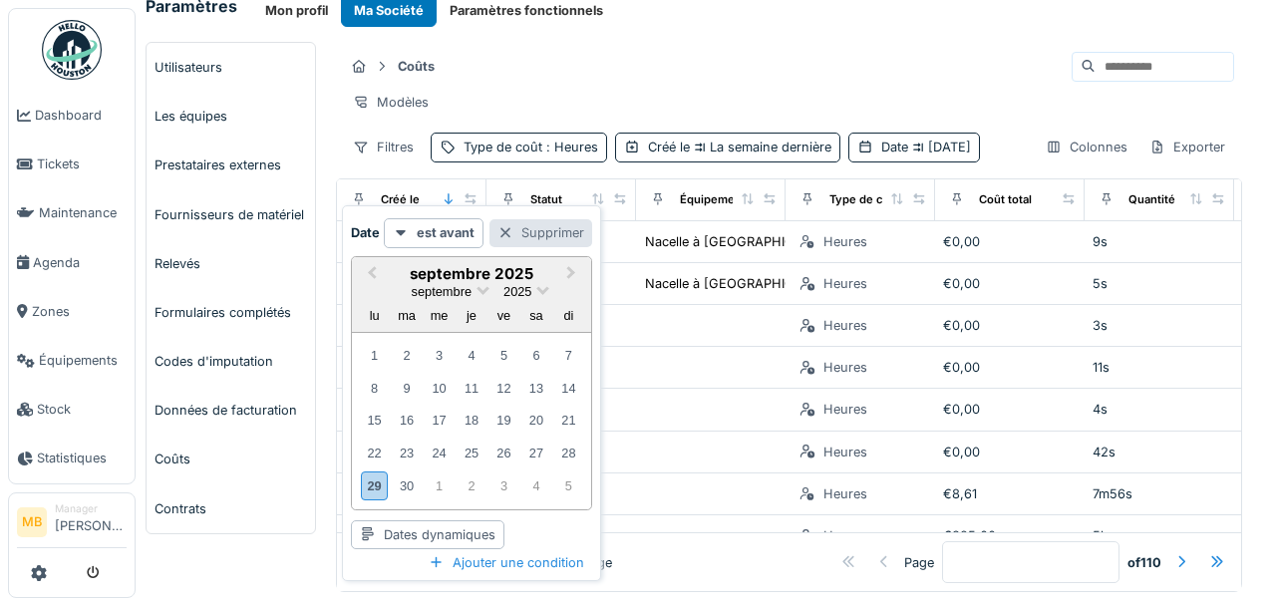
click at [502, 233] on div at bounding box center [505, 232] width 16 height 19
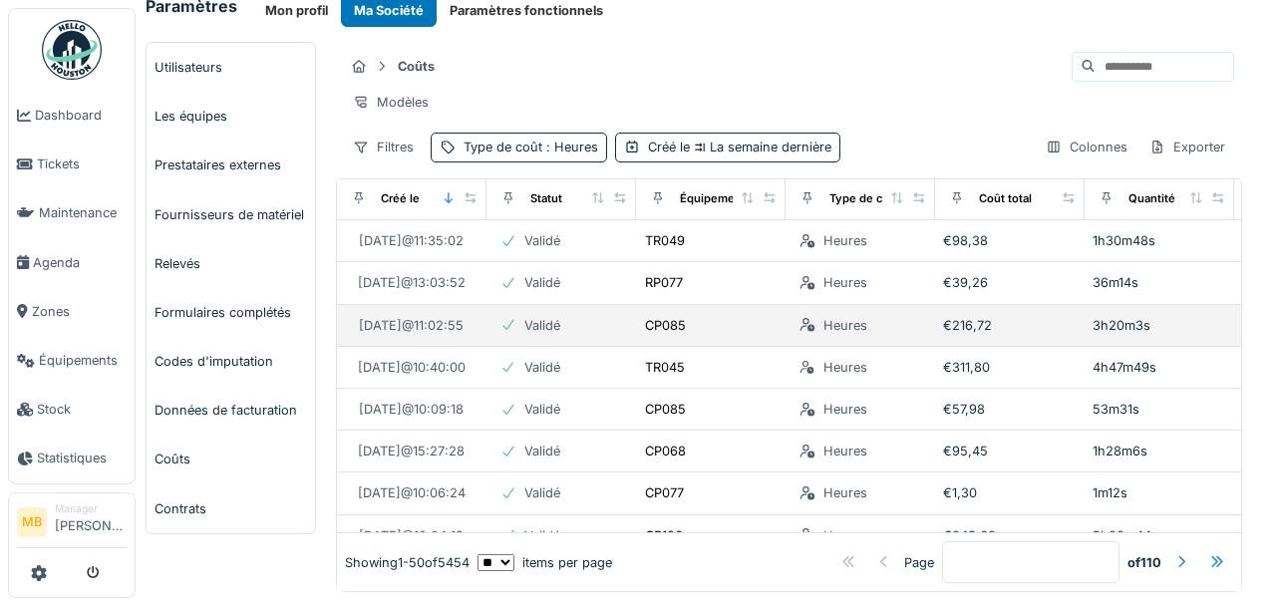
scroll to position [1766, 0]
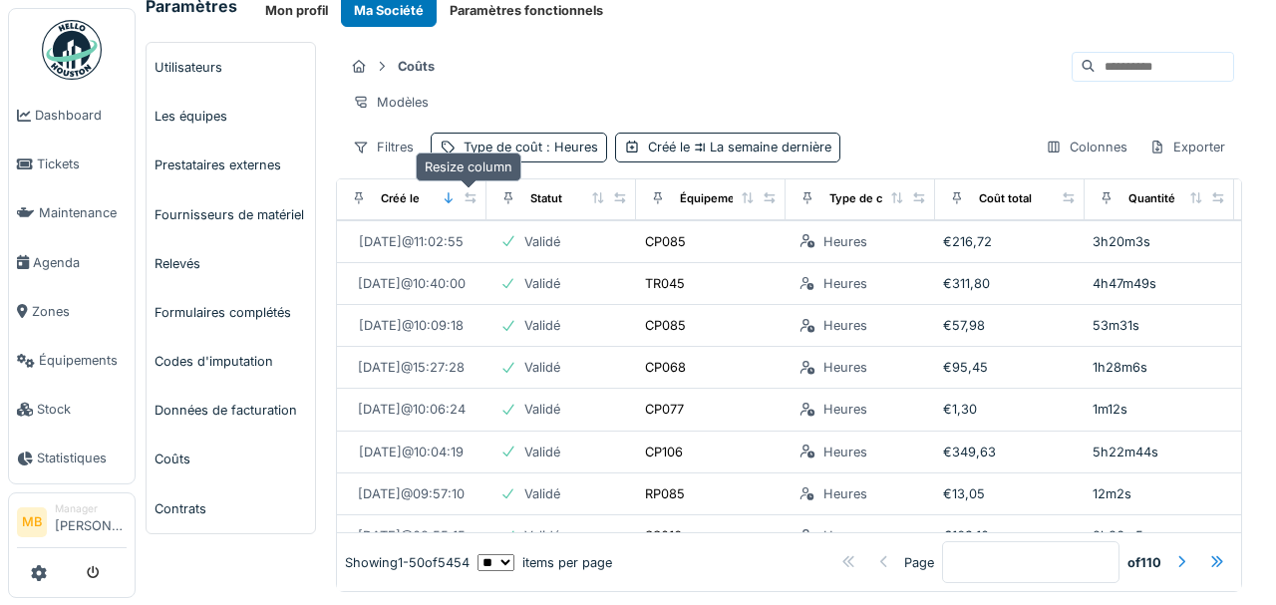
click at [464, 192] on icon at bounding box center [469, 197] width 11 height 11
click at [765, 154] on div "Créé le La semaine dernière" at bounding box center [727, 147] width 225 height 29
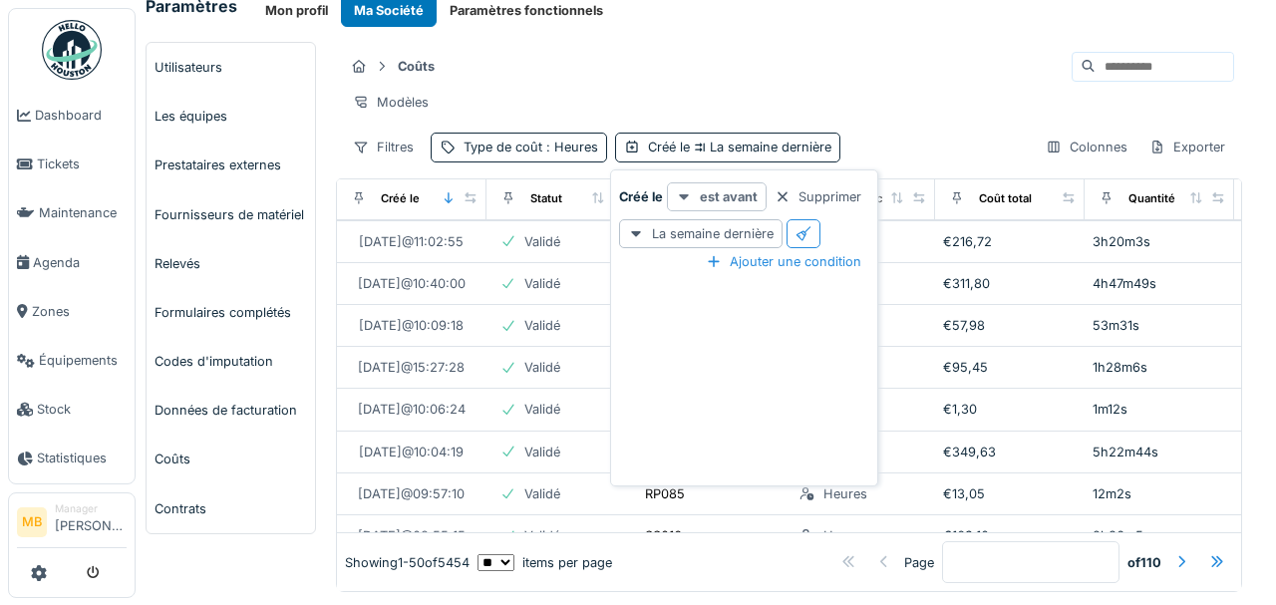
click at [743, 199] on strong "est avant" at bounding box center [729, 196] width 58 height 19
click at [720, 289] on div "est après" at bounding box center [714, 299] width 85 height 30
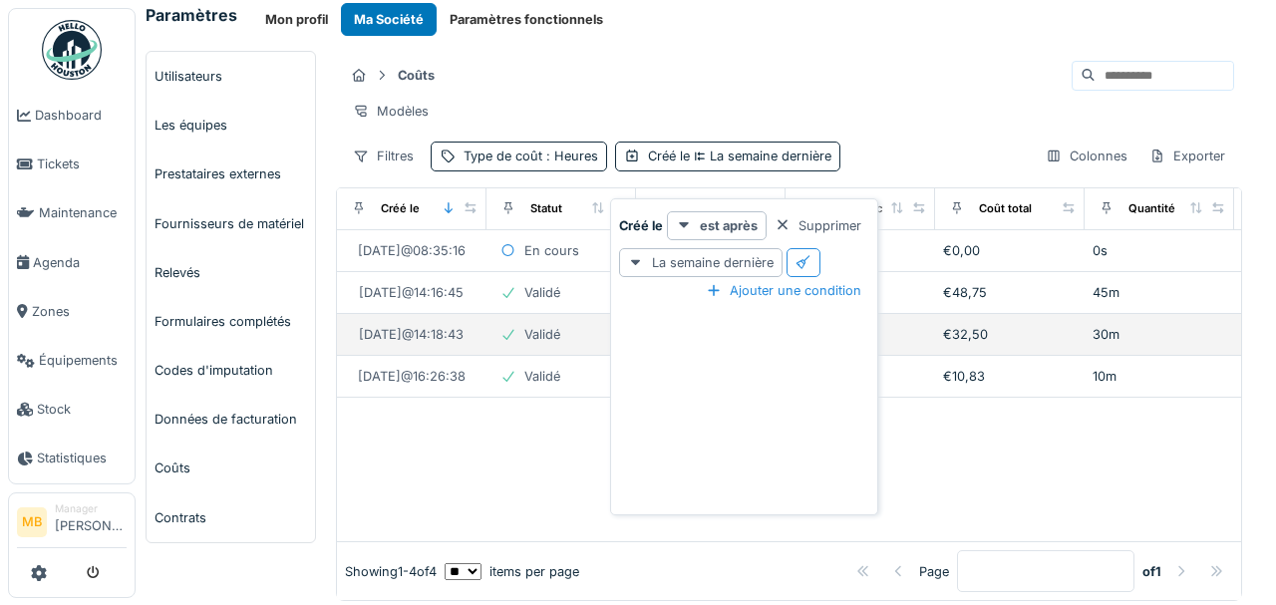
scroll to position [0, 0]
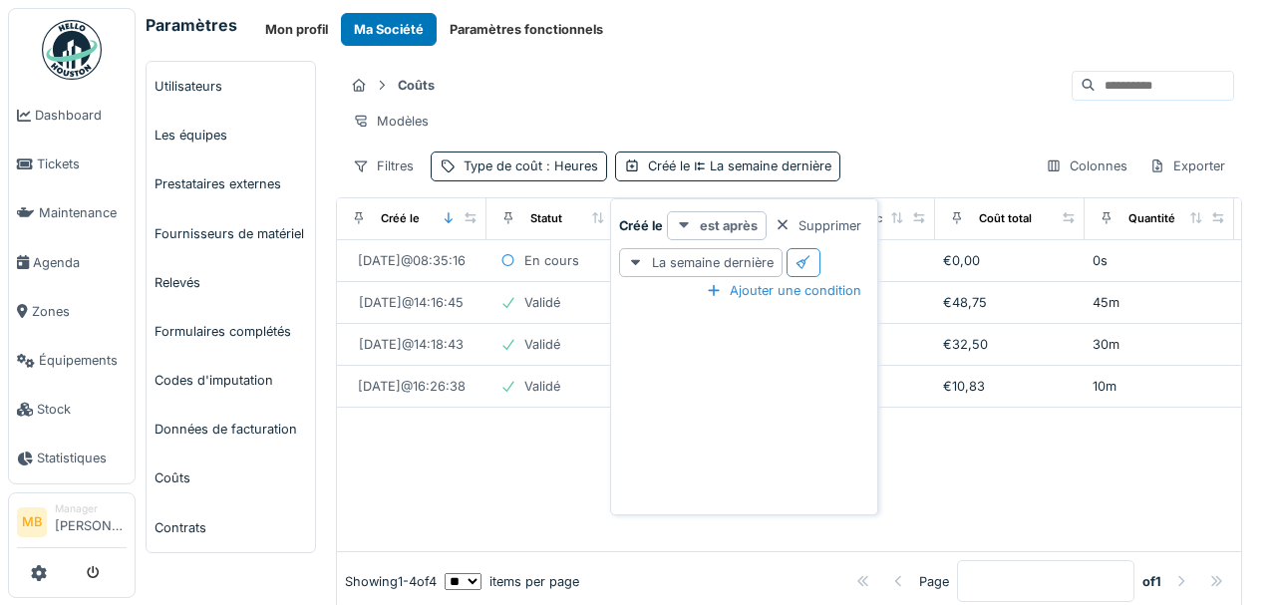
click at [750, 225] on strong "est après" at bounding box center [729, 225] width 58 height 19
click at [720, 329] on div "est après" at bounding box center [714, 328] width 85 height 30
click at [761, 257] on div "La semaine dernière" at bounding box center [700, 262] width 163 height 29
click at [727, 228] on strong "est après" at bounding box center [729, 225] width 58 height 19
click at [696, 263] on div "est" at bounding box center [714, 269] width 85 height 30
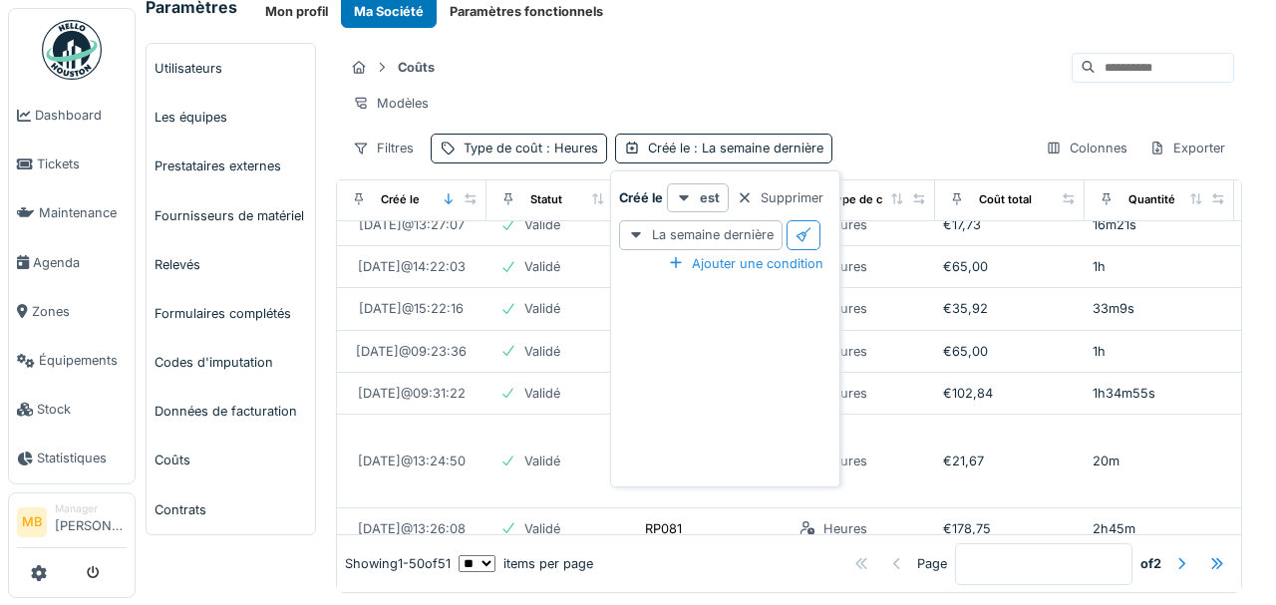
scroll to position [28, 0]
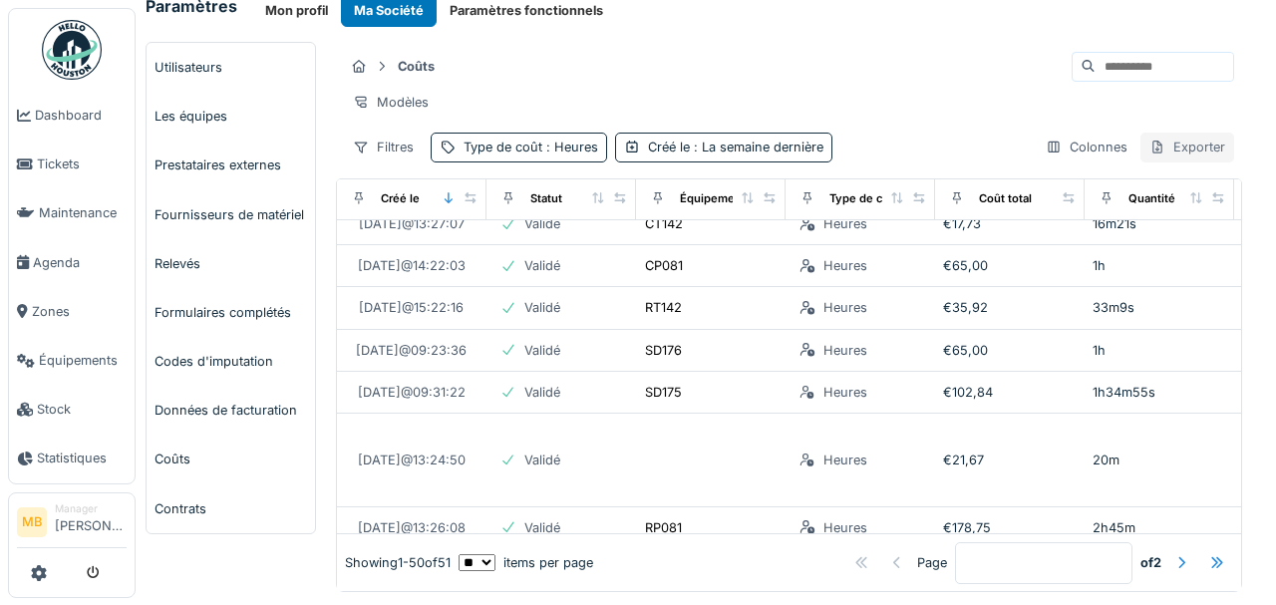
click at [1168, 155] on div "Exporter" at bounding box center [1187, 147] width 94 height 29
click at [1161, 179] on div "Export Excel" at bounding box center [1172, 189] width 112 height 30
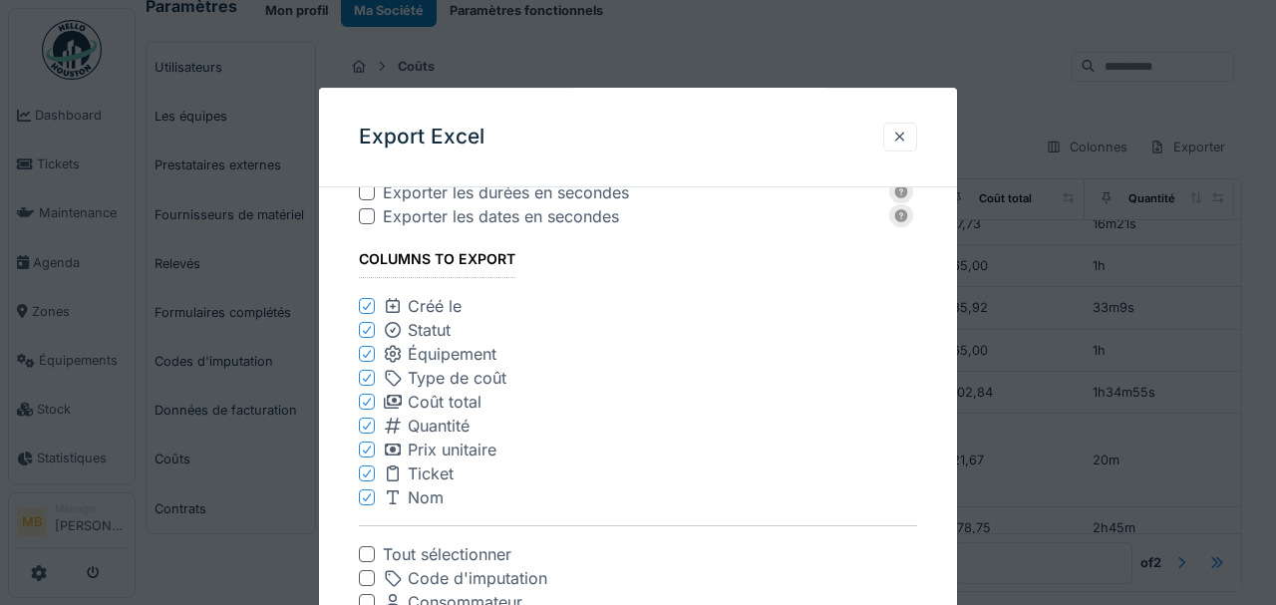
scroll to position [0, 0]
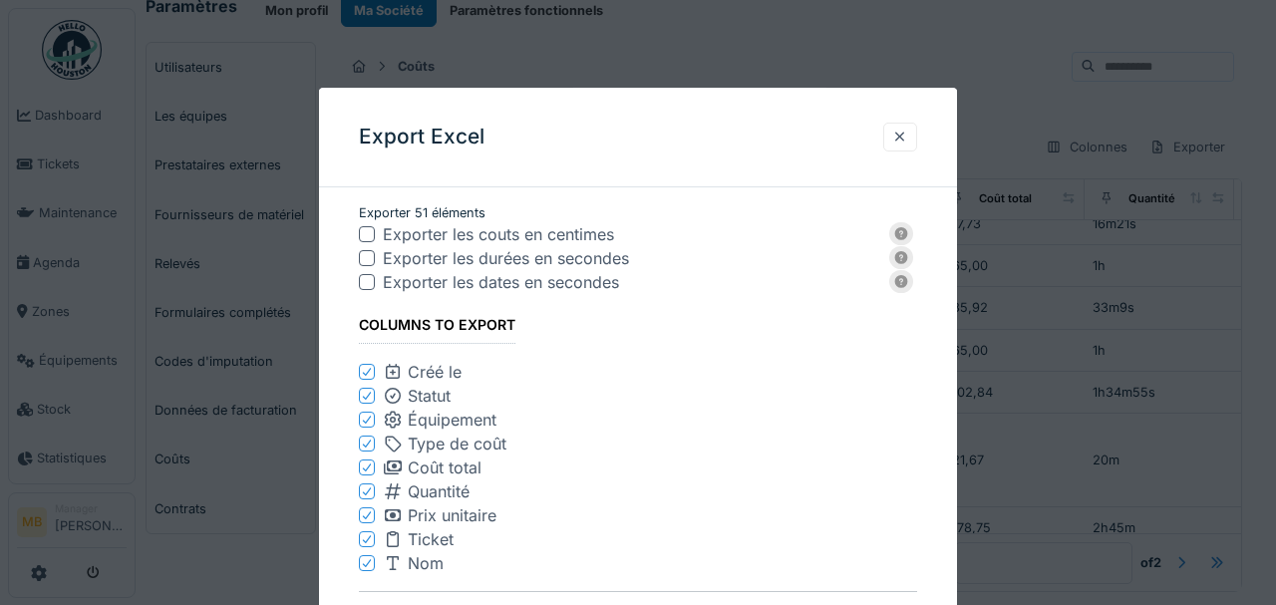
click at [361, 261] on div at bounding box center [367, 258] width 16 height 16
click at [374, 241] on div "Exporter les couts en centimes" at bounding box center [638, 234] width 558 height 24
click at [367, 251] on div at bounding box center [367, 258] width 12 height 19
click at [366, 256] on div at bounding box center [367, 258] width 16 height 16
click at [366, 231] on div at bounding box center [367, 234] width 16 height 16
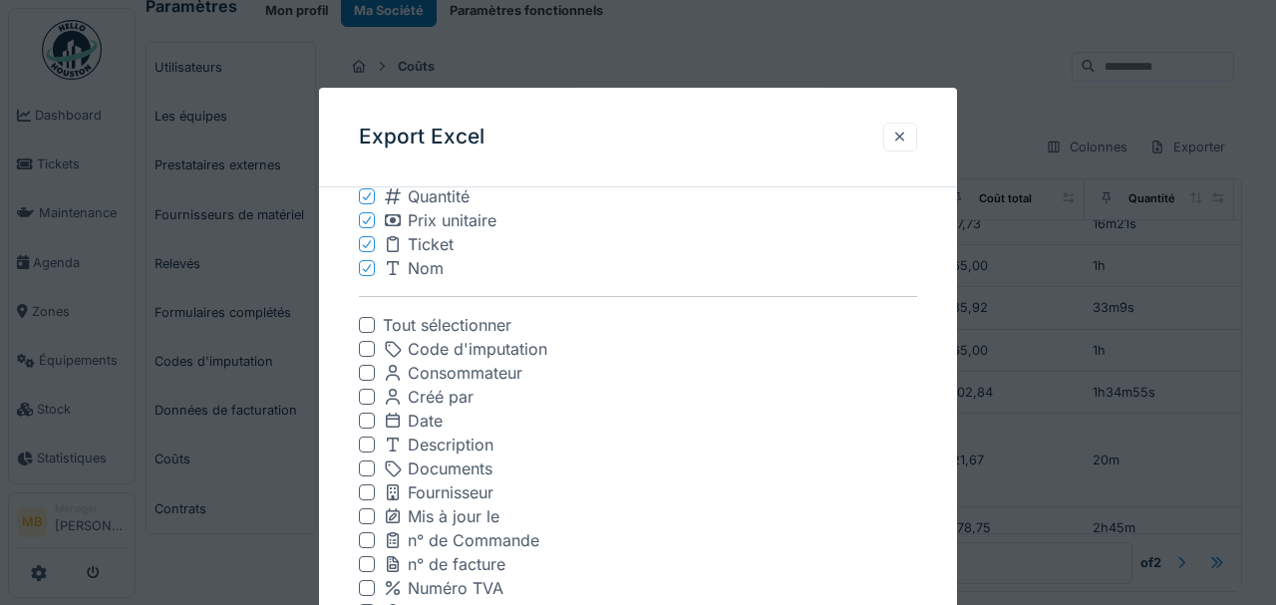
scroll to position [446, 0]
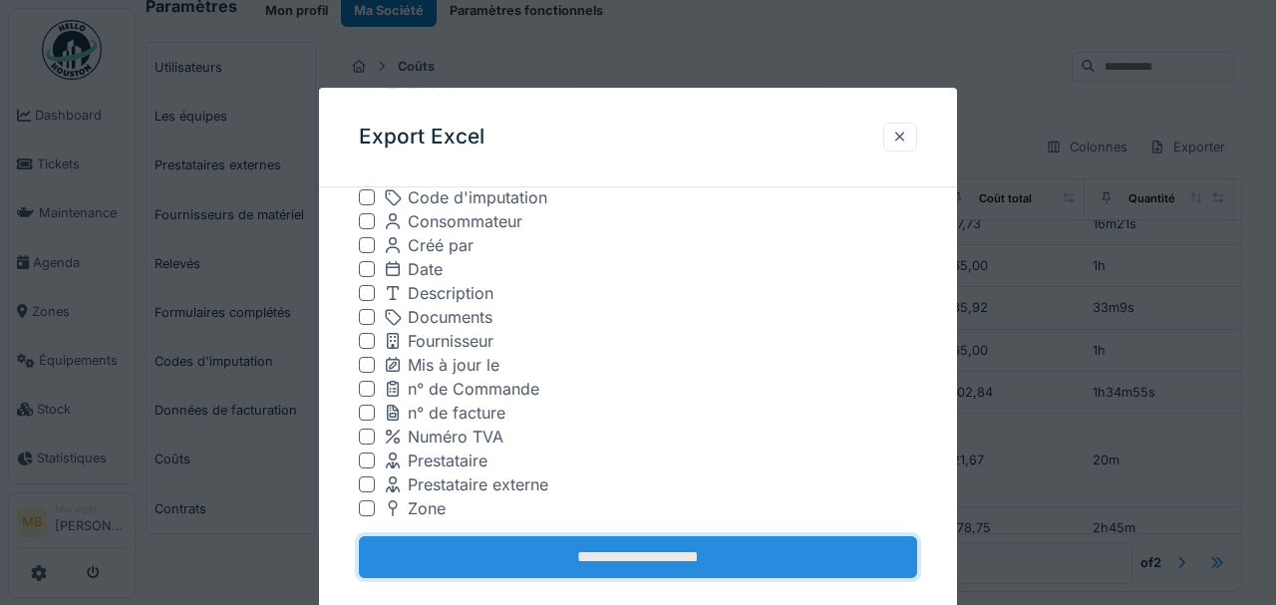
click at [652, 561] on input "**********" at bounding box center [638, 558] width 558 height 42
